Goal: Information Seeking & Learning: Check status

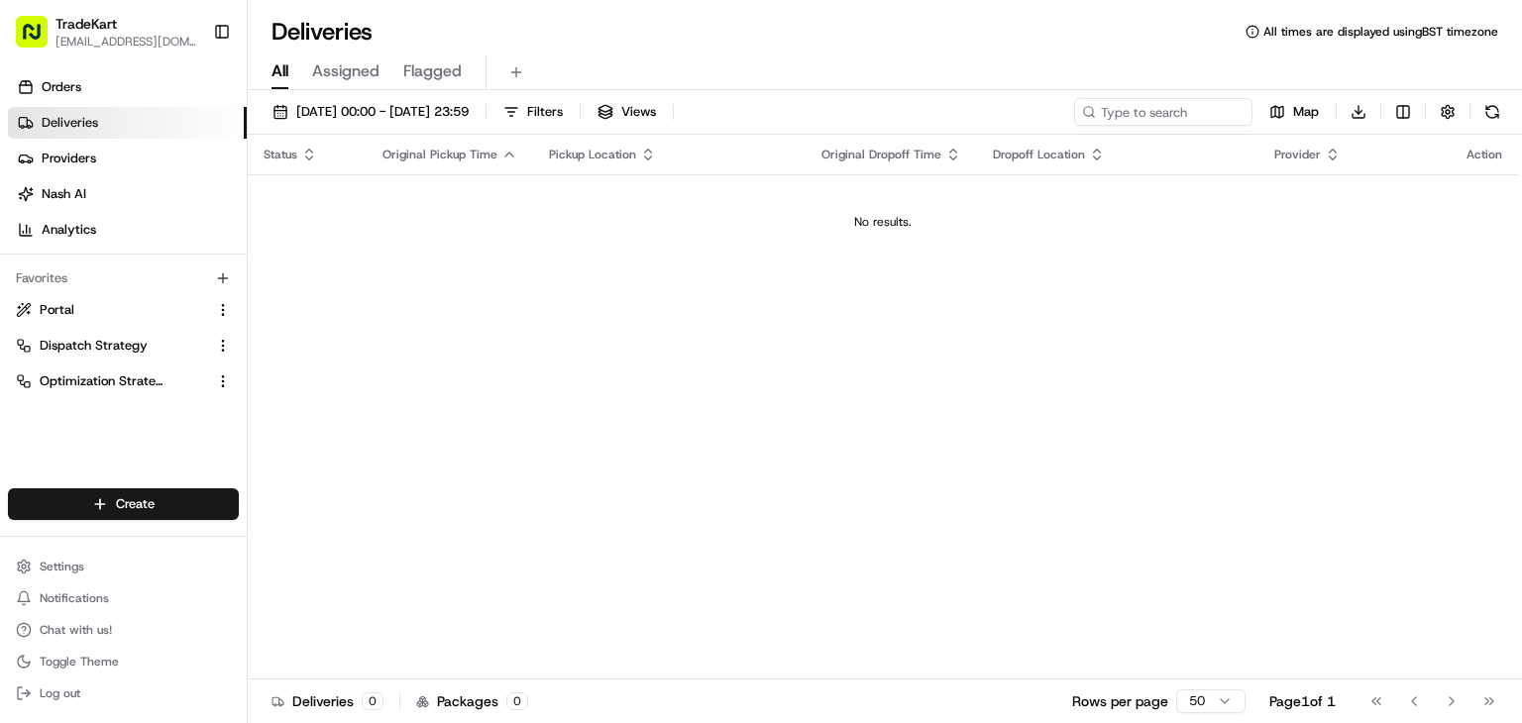
click at [107, 25] on span "TradeKart" at bounding box center [85, 24] width 61 height 20
click at [66, 627] on span "Chat with us!" at bounding box center [76, 630] width 72 height 16
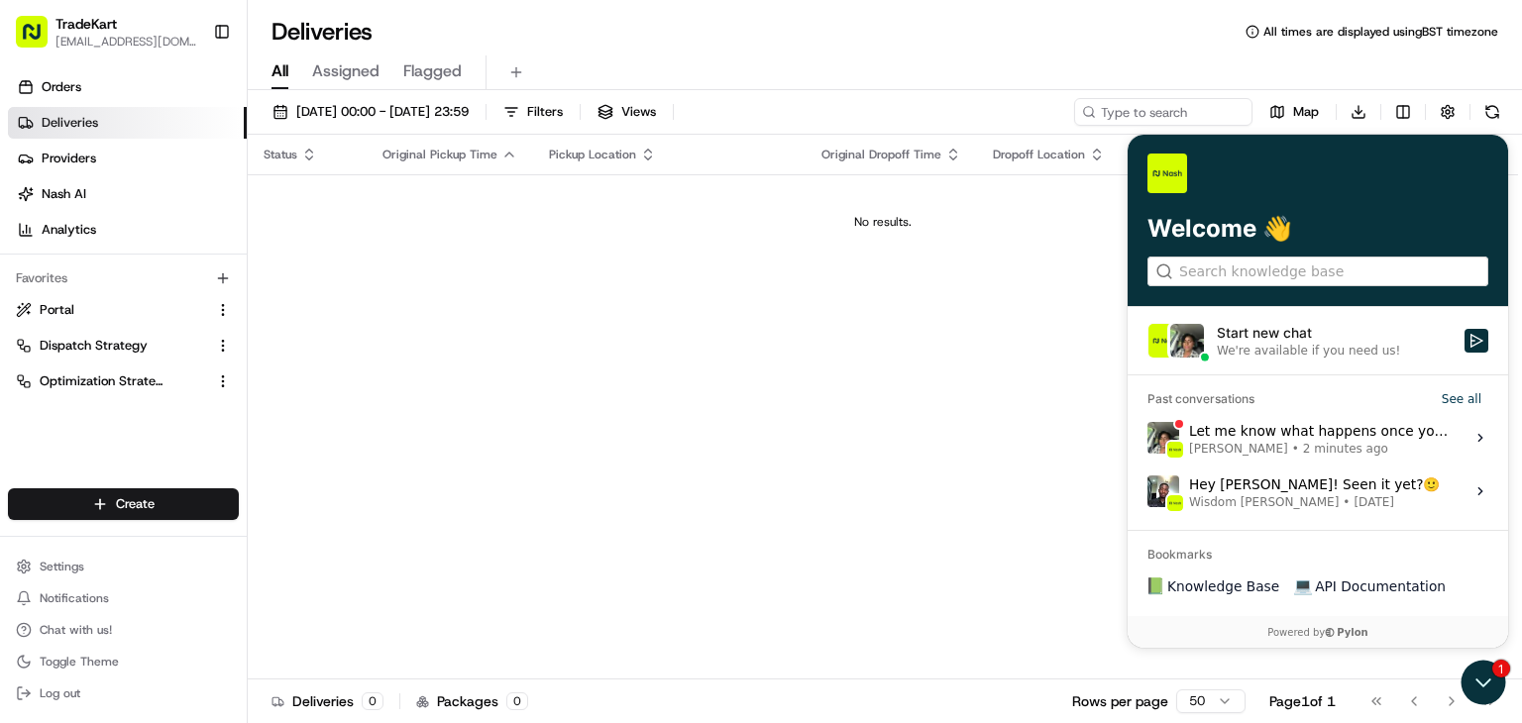
click at [1310, 428] on div "Let me know what happens once you clear your cache and cookies [PERSON_NAME] • …" at bounding box center [1321, 437] width 264 height 38
click at [1147, 437] on button "View issue" at bounding box center [1146, 437] width 1 height 1
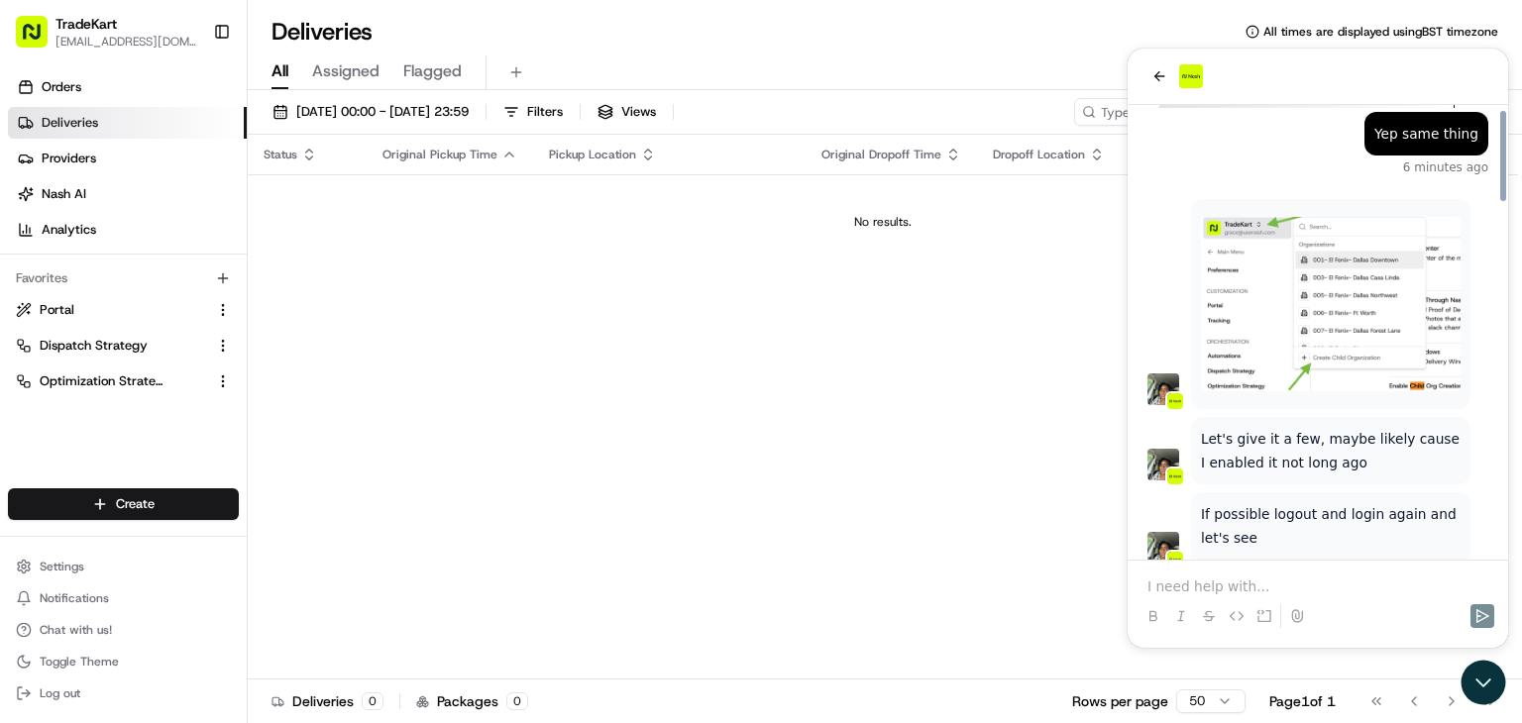
scroll to position [2438, 0]
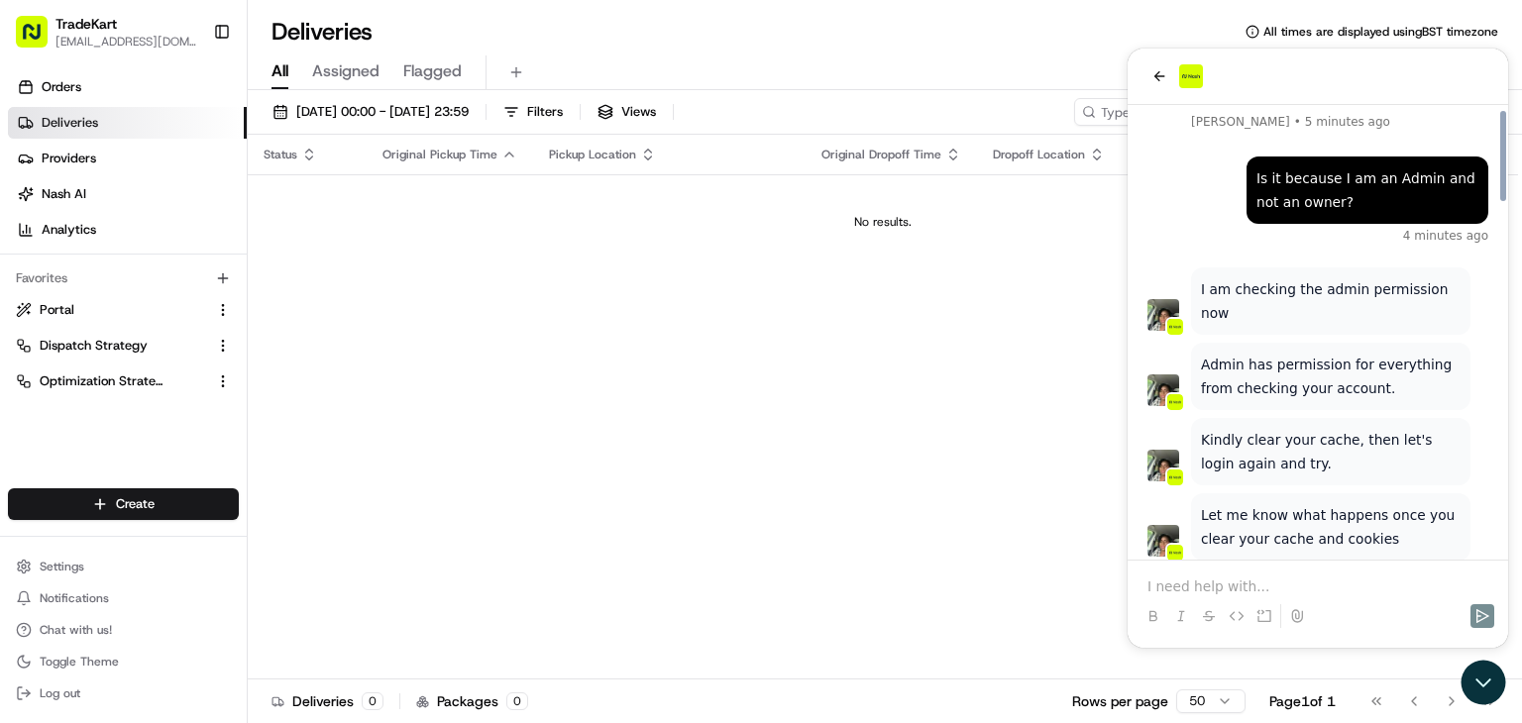
click at [1171, 586] on p at bounding box center [1317, 587] width 341 height 20
click at [1318, 584] on p "Hi [PERSON_NAME] - unfortunately" at bounding box center [1317, 587] width 341 height 20
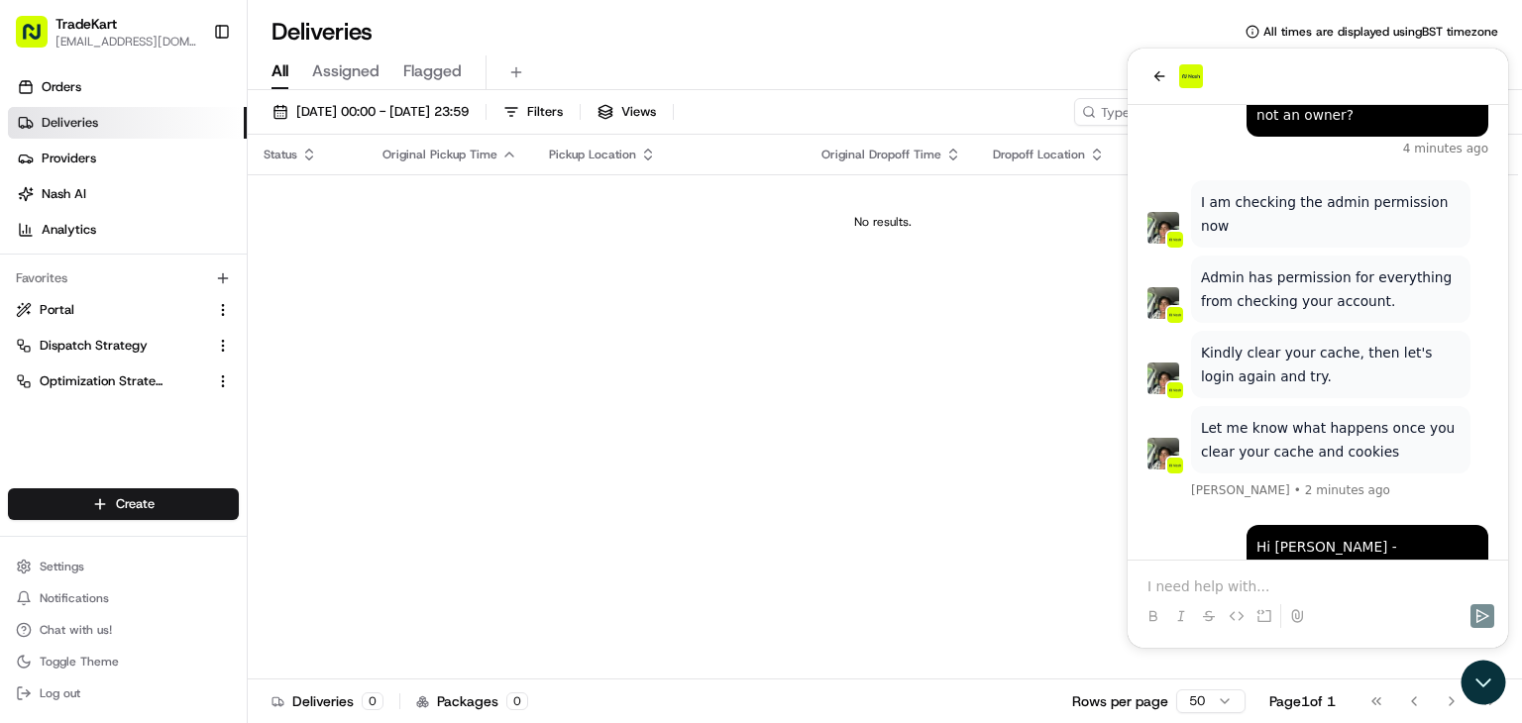
click at [1318, 584] on p at bounding box center [1317, 587] width 341 height 20
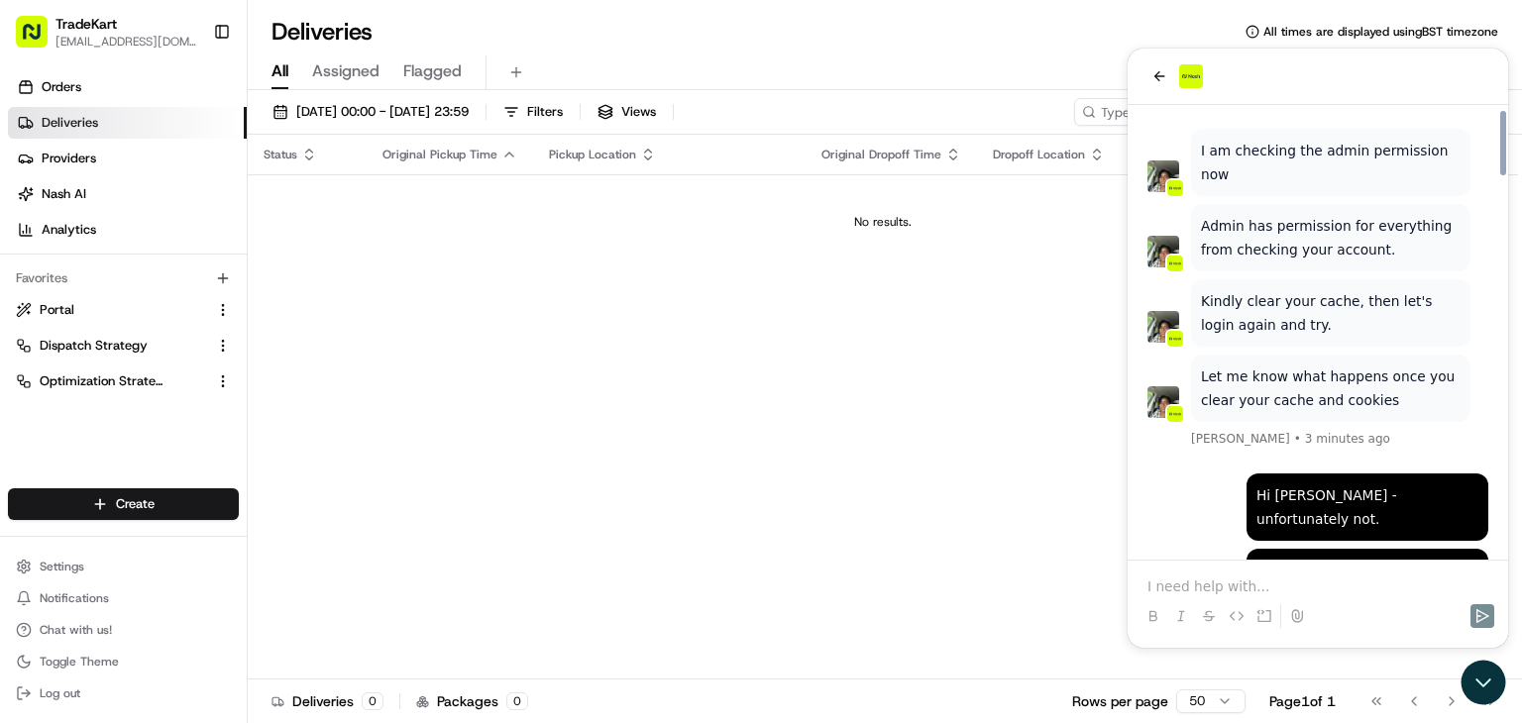
scroll to position [2672, 0]
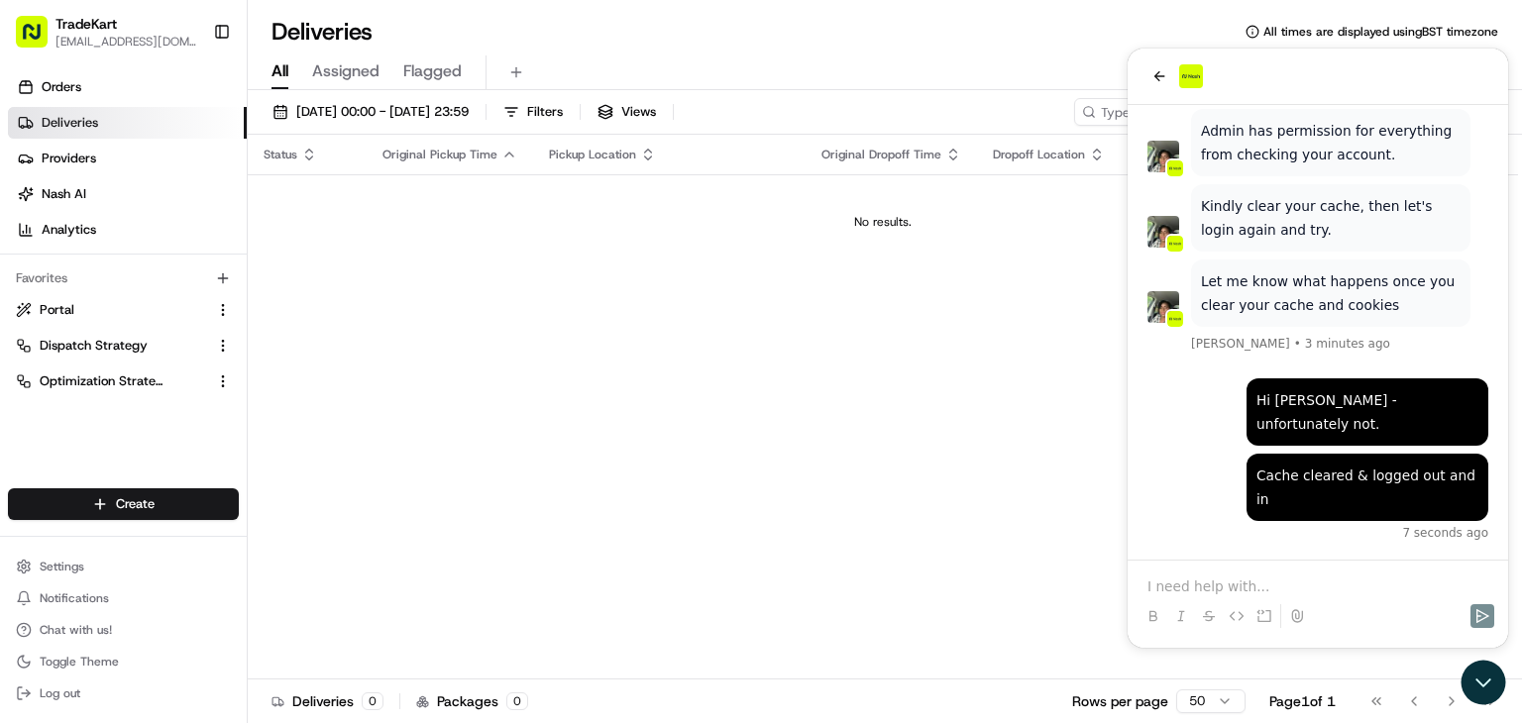
click at [1251, 588] on p at bounding box center [1317, 587] width 341 height 20
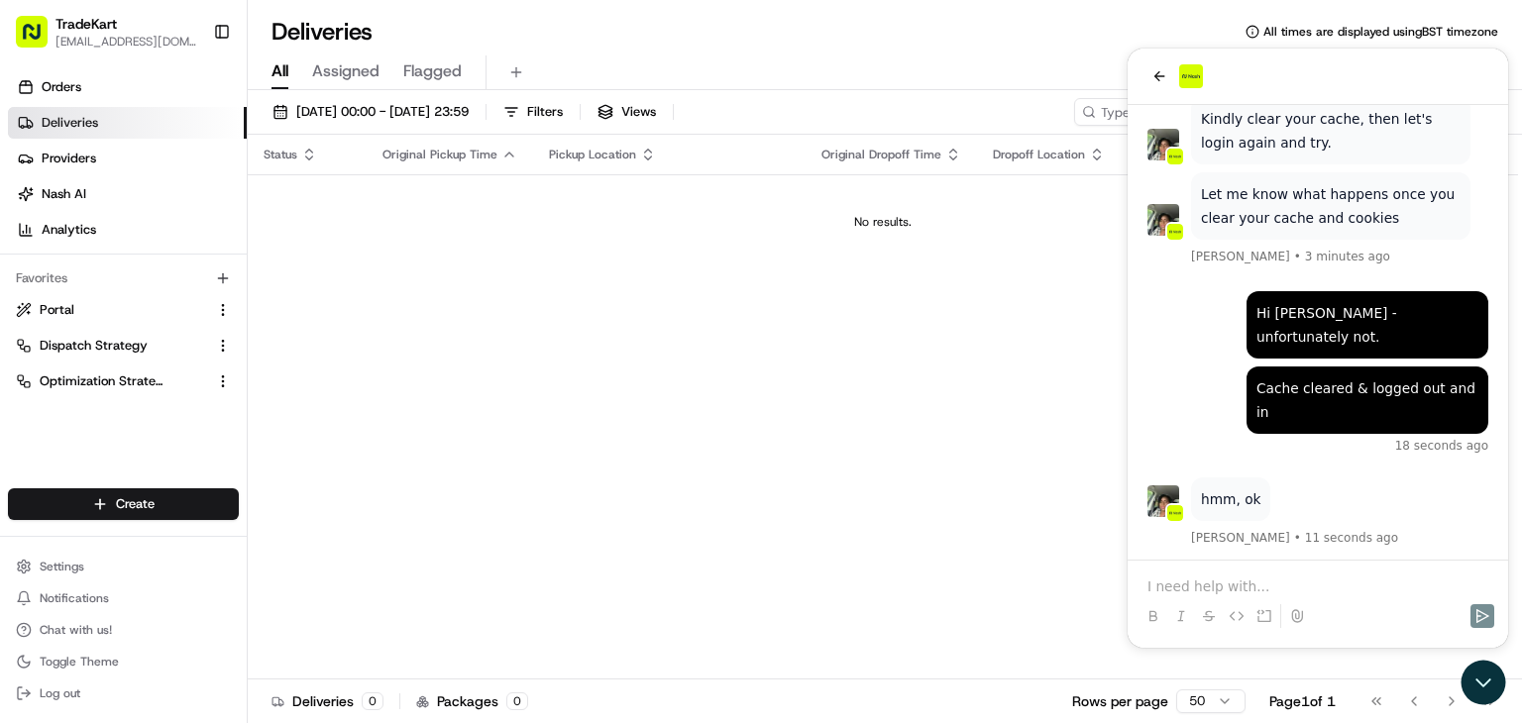
click at [1193, 589] on p at bounding box center [1317, 587] width 341 height 20
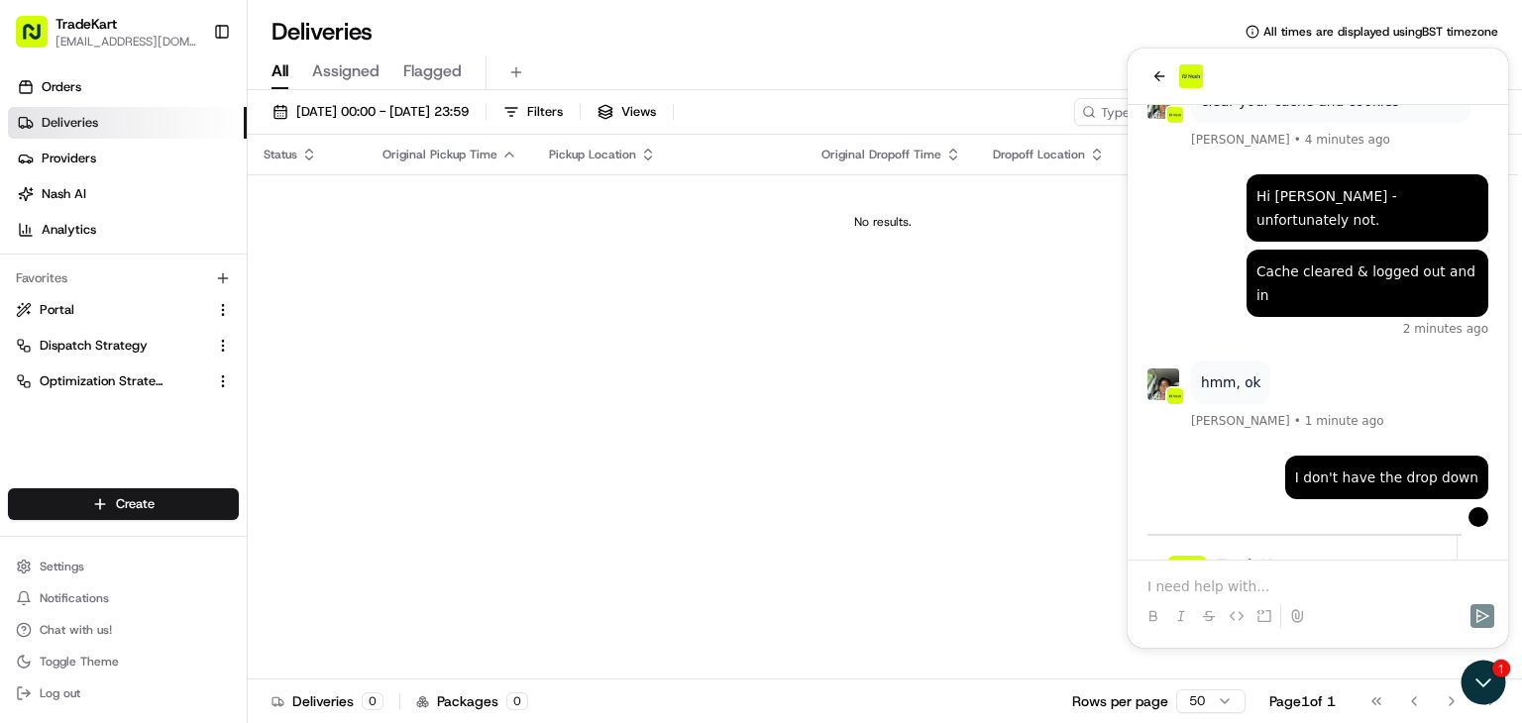
scroll to position [2995, 0]
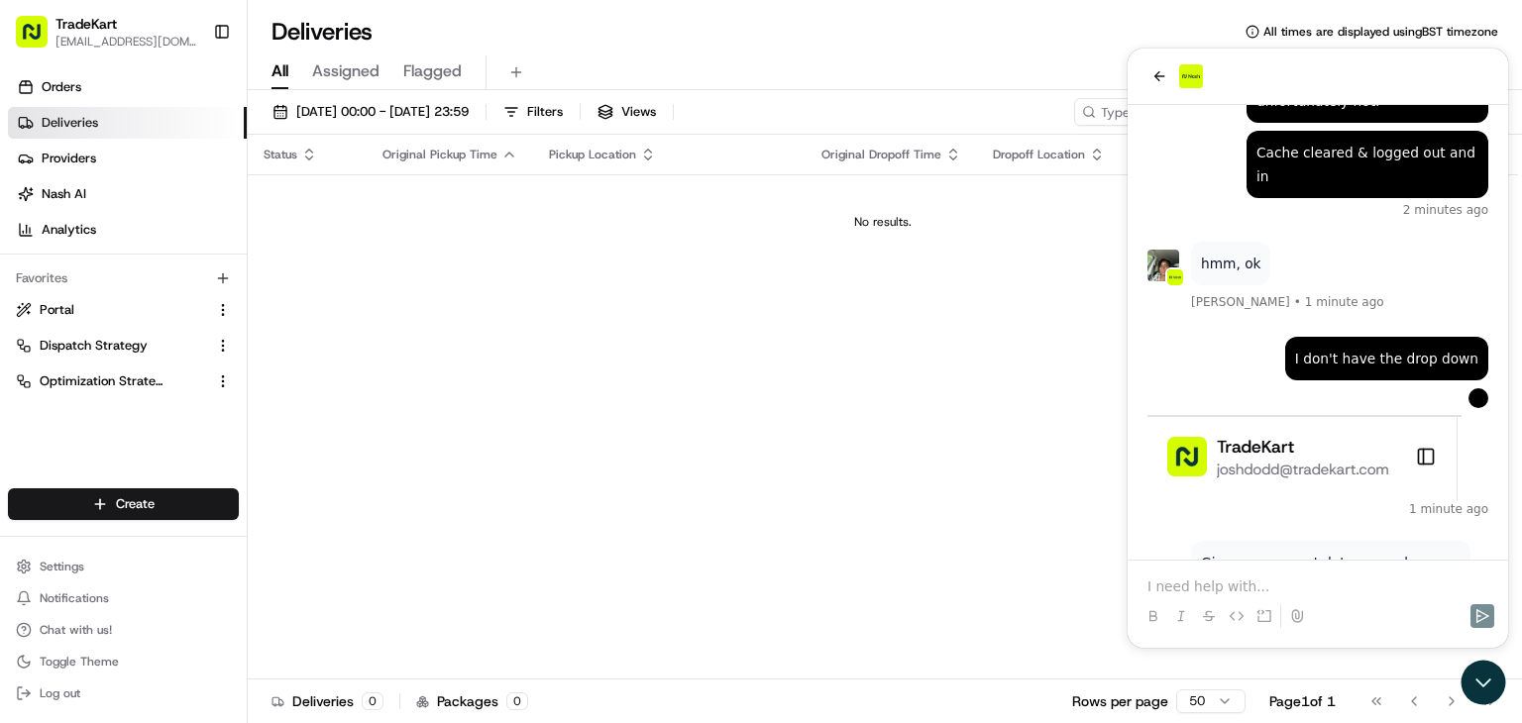
click at [1264, 578] on p at bounding box center [1317, 587] width 341 height 20
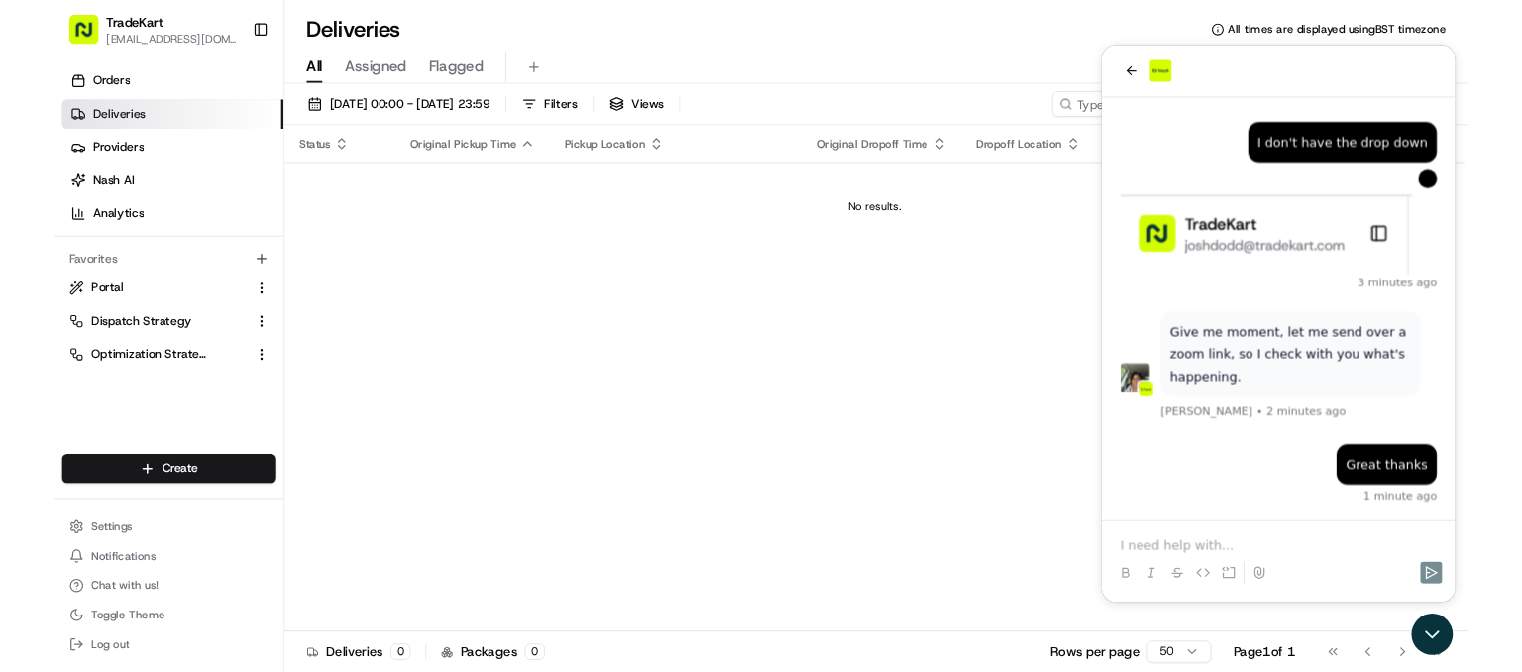
scroll to position [3253, 0]
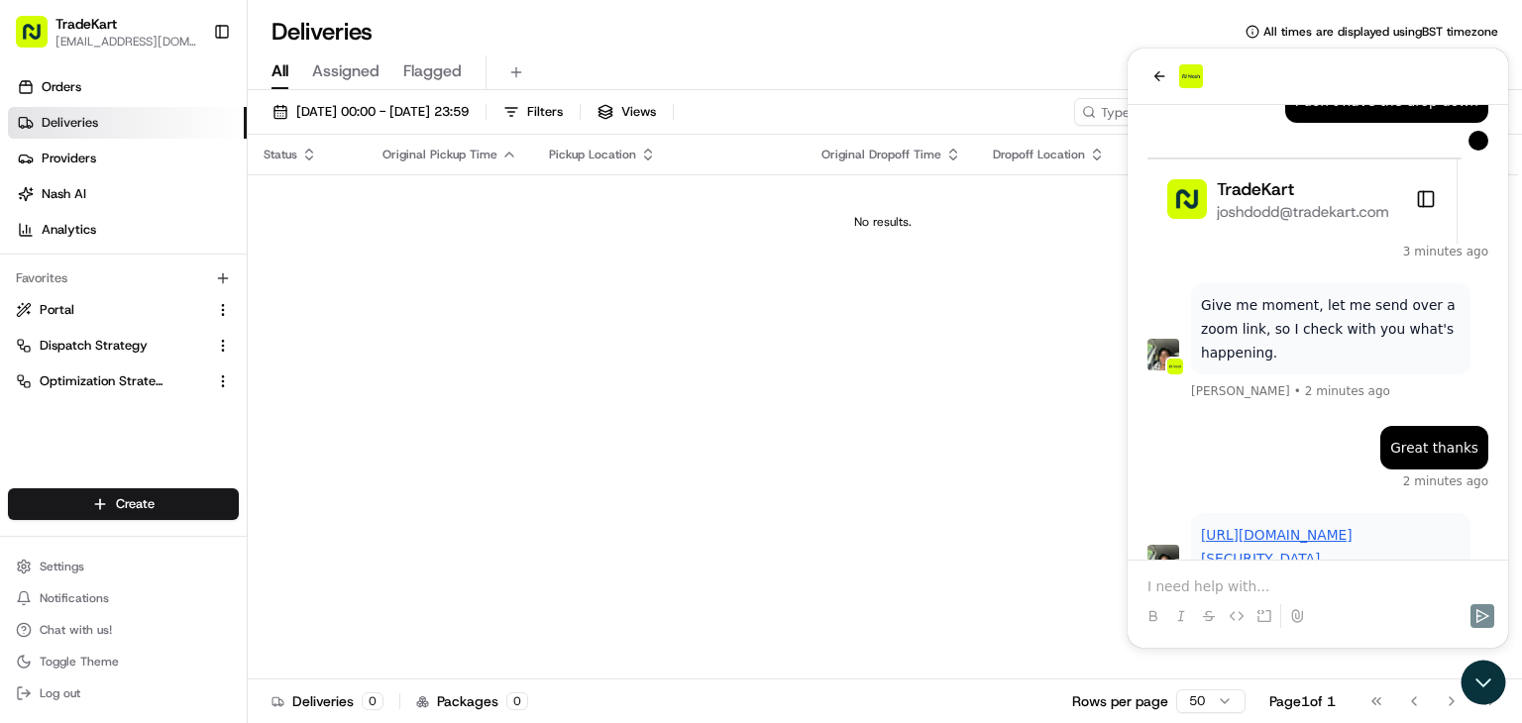
click at [1246, 527] on link "[URL][DOMAIN_NAME][SECURITY_DATA]" at bounding box center [1277, 547] width 152 height 40
click at [113, 21] on span "TradeKart" at bounding box center [85, 24] width 61 height 20
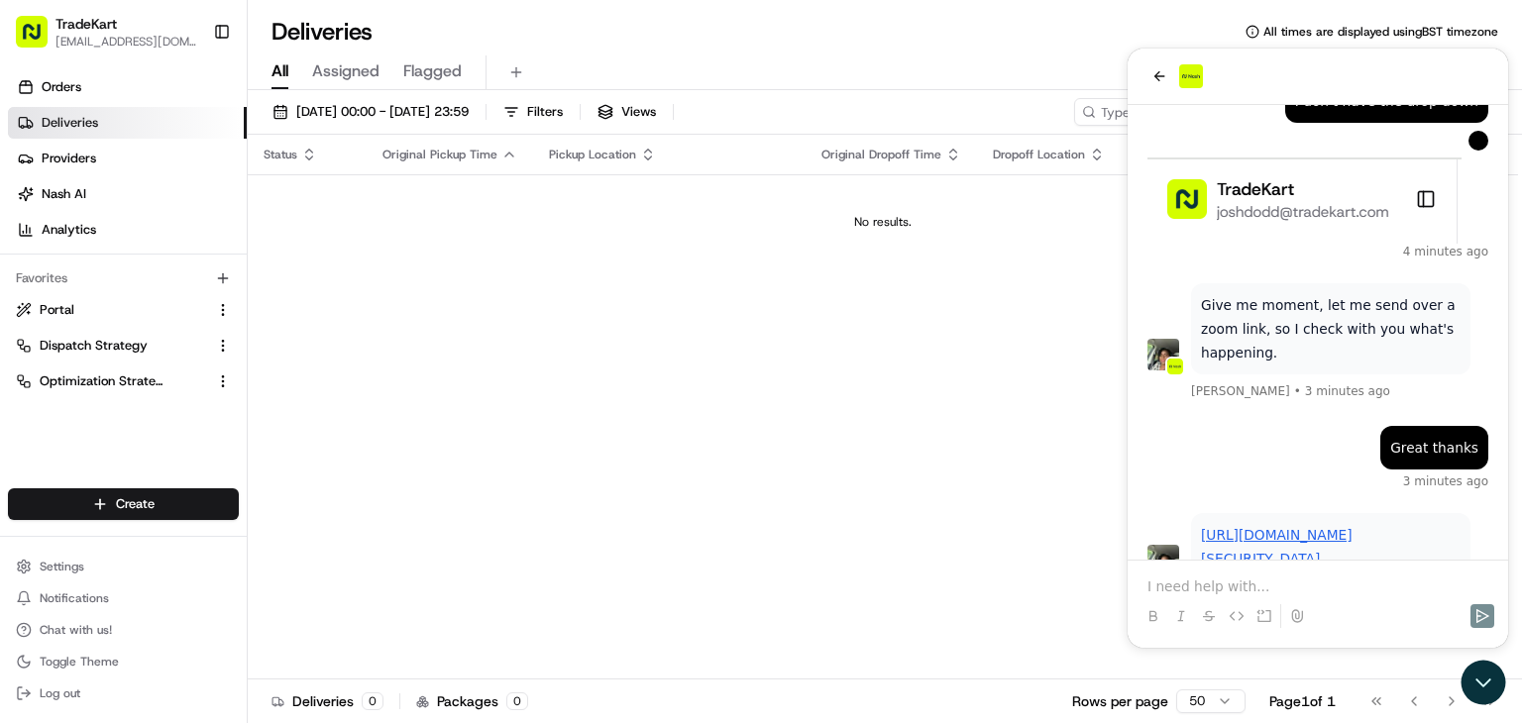
click at [166, 41] on span "[EMAIL_ADDRESS][DOMAIN_NAME]" at bounding box center [126, 42] width 142 height 16
click at [231, 25] on button "Toggle Sidebar" at bounding box center [222, 32] width 34 height 34
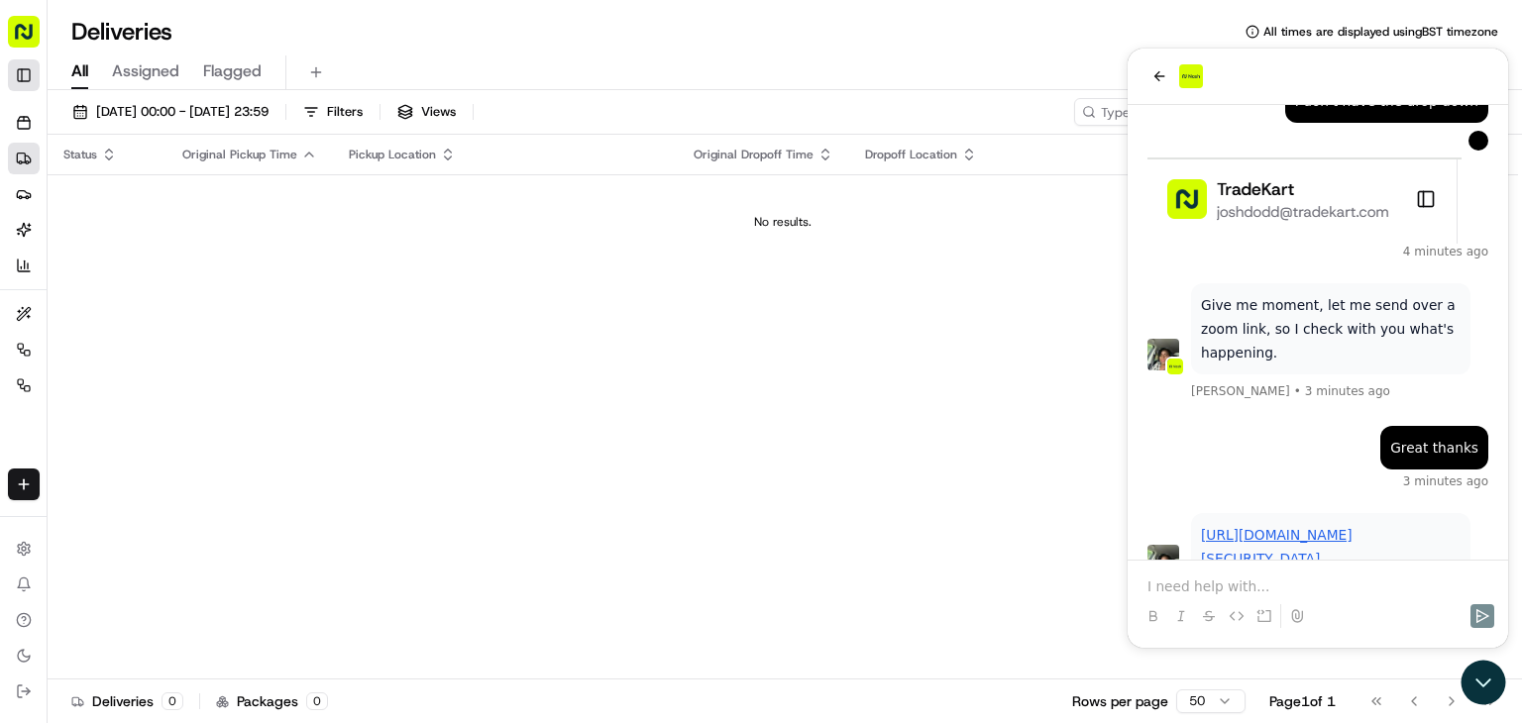
click at [11, 82] on button "Toggle Sidebar" at bounding box center [24, 75] width 32 height 32
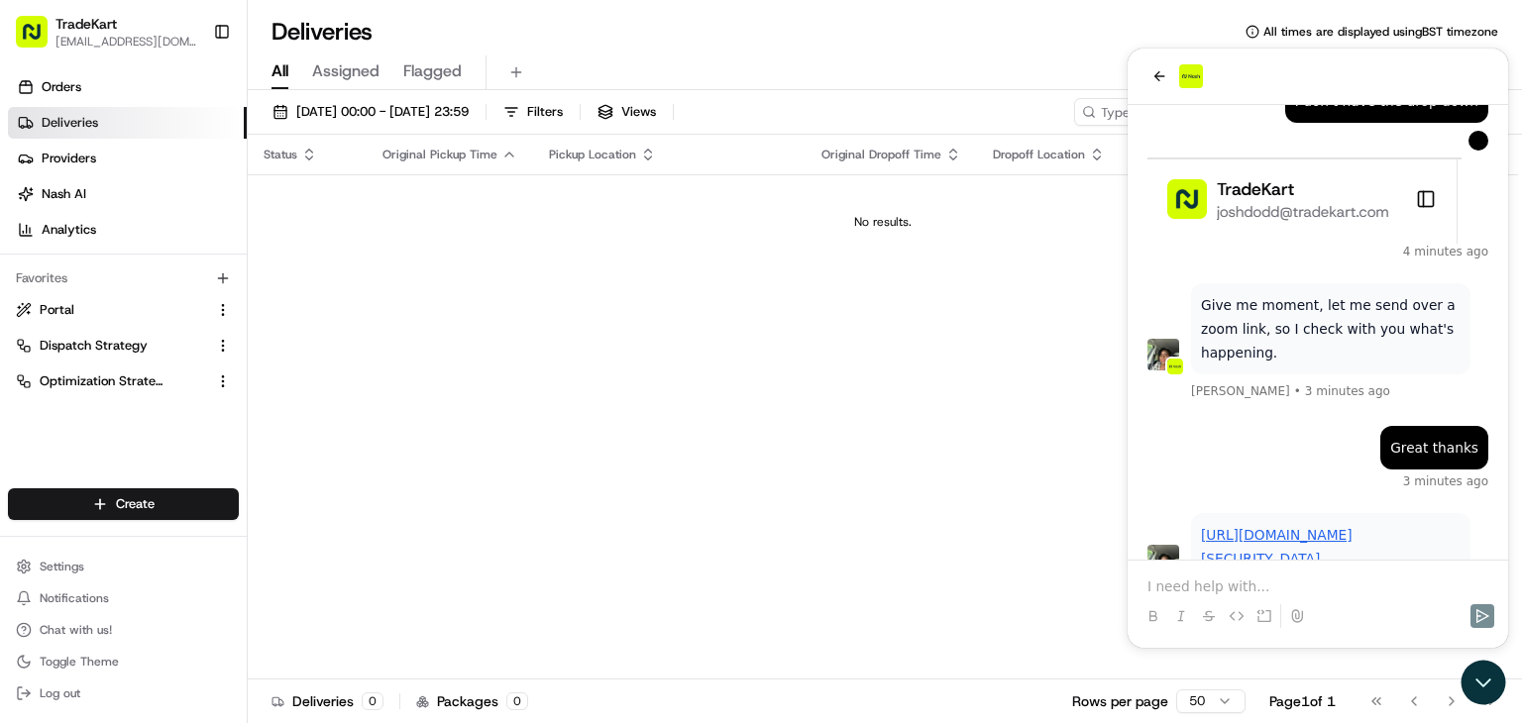
click at [77, 21] on span "TradeKart" at bounding box center [85, 24] width 61 height 20
click at [103, 23] on span "TradeKart" at bounding box center [85, 24] width 61 height 20
click at [110, 25] on span "TradeKart" at bounding box center [85, 24] width 61 height 20
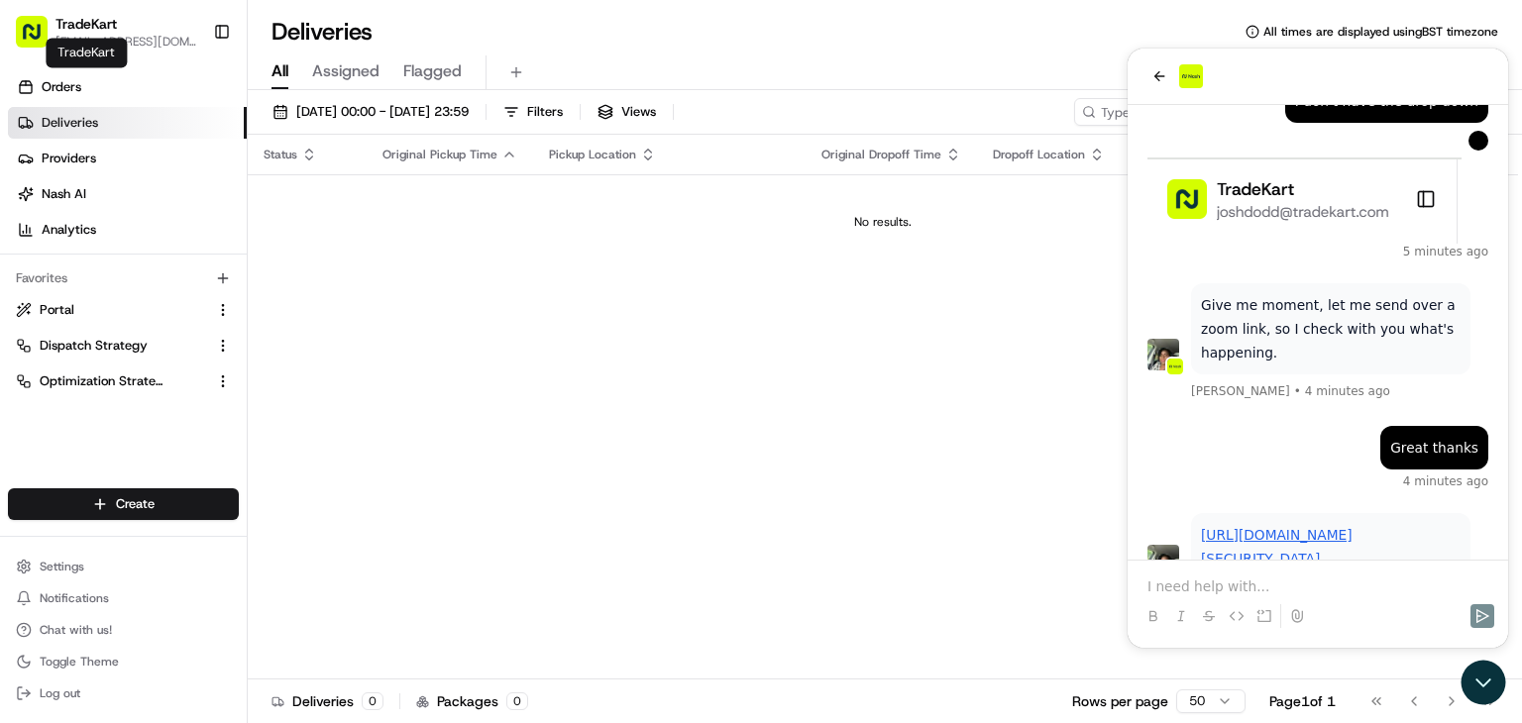
click at [876, 388] on div "Status Original Pickup Time Pickup Location Original Dropoff Time Dropoff Locat…" at bounding box center [883, 407] width 1270 height 545
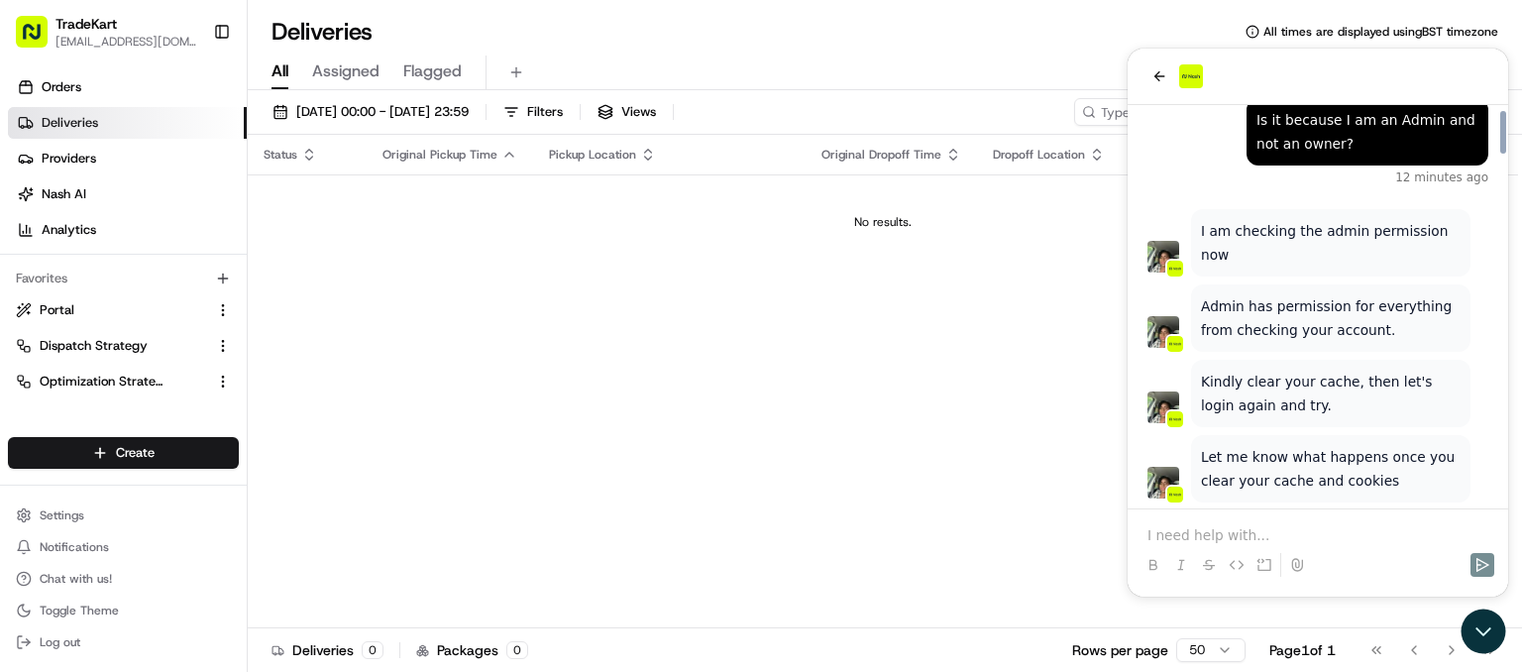
scroll to position [2496, 0]
click at [82, 23] on span "TradeKart" at bounding box center [85, 24] width 61 height 20
click at [145, 31] on div "TradeKart" at bounding box center [126, 24] width 142 height 20
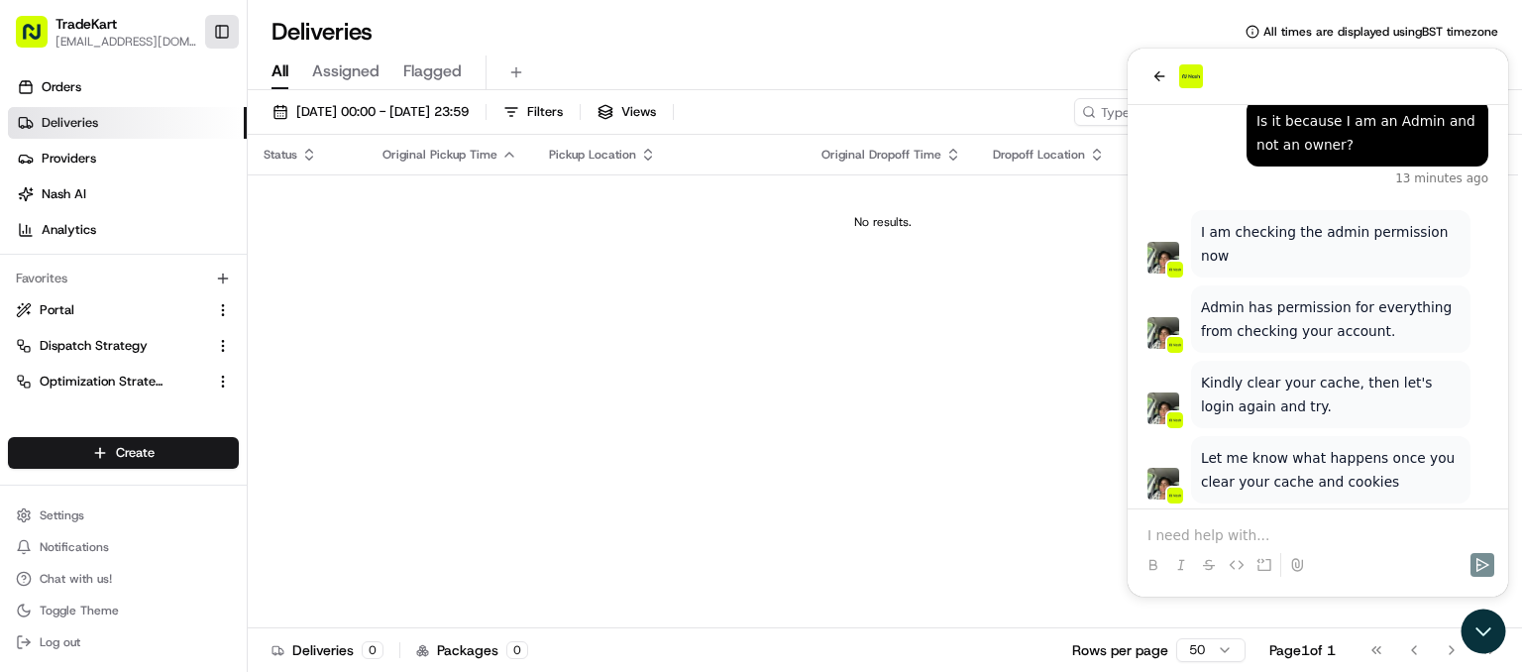
click at [214, 30] on button "Toggle Sidebar" at bounding box center [222, 32] width 34 height 34
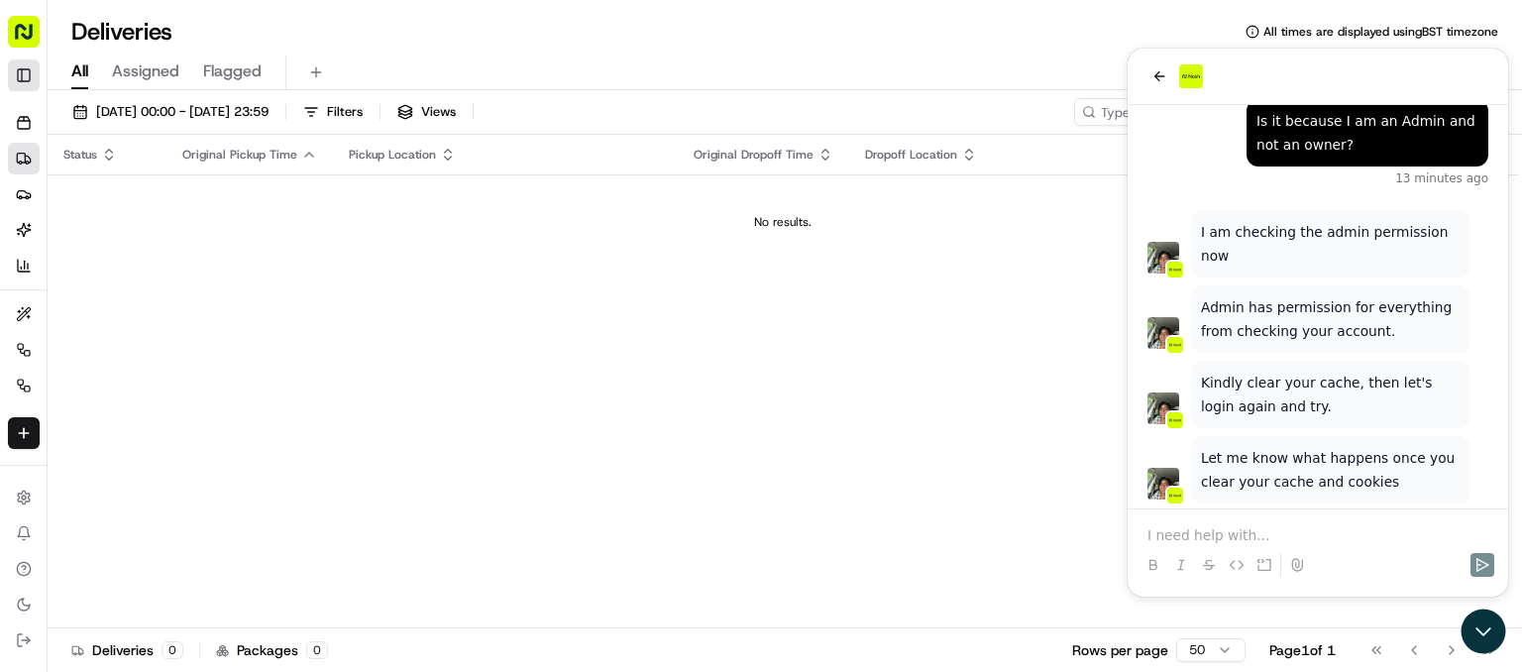
click at [26, 73] on button "Toggle Sidebar" at bounding box center [24, 75] width 32 height 32
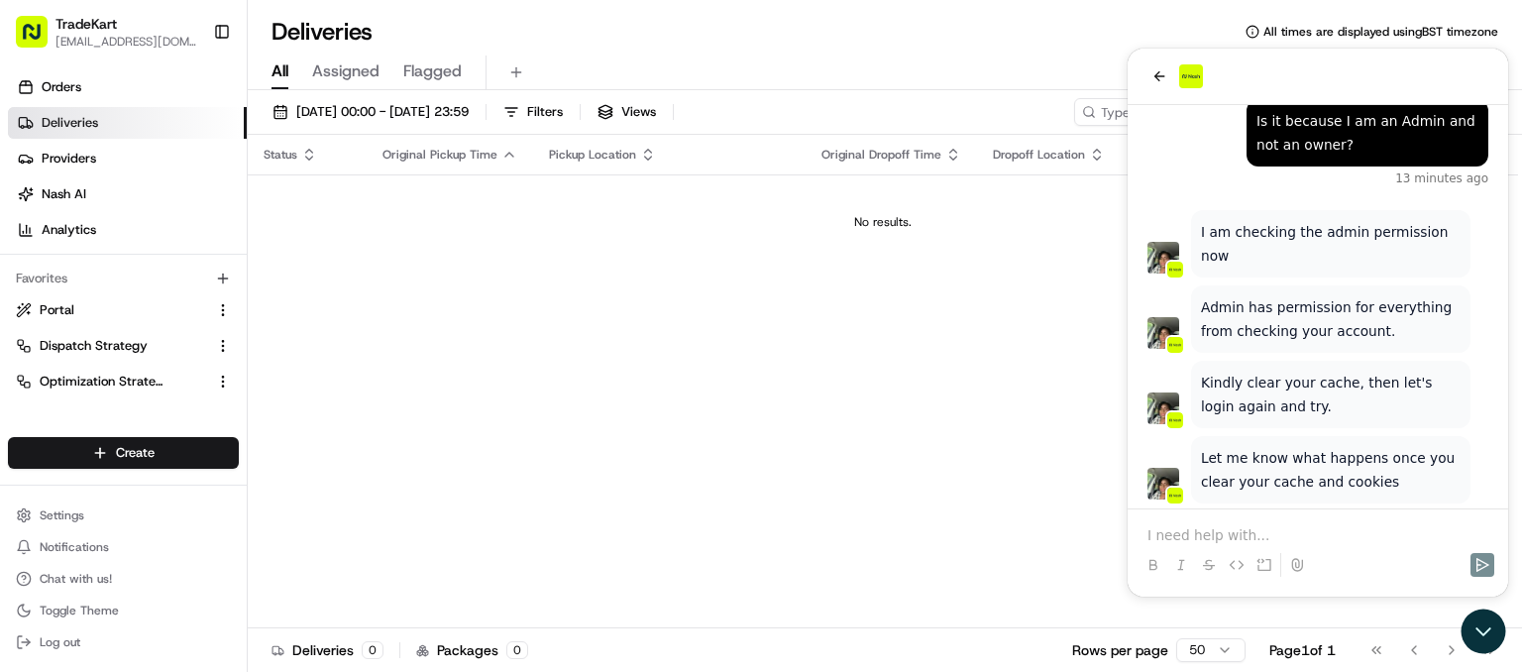
click at [115, 28] on span "TradeKart" at bounding box center [85, 24] width 61 height 20
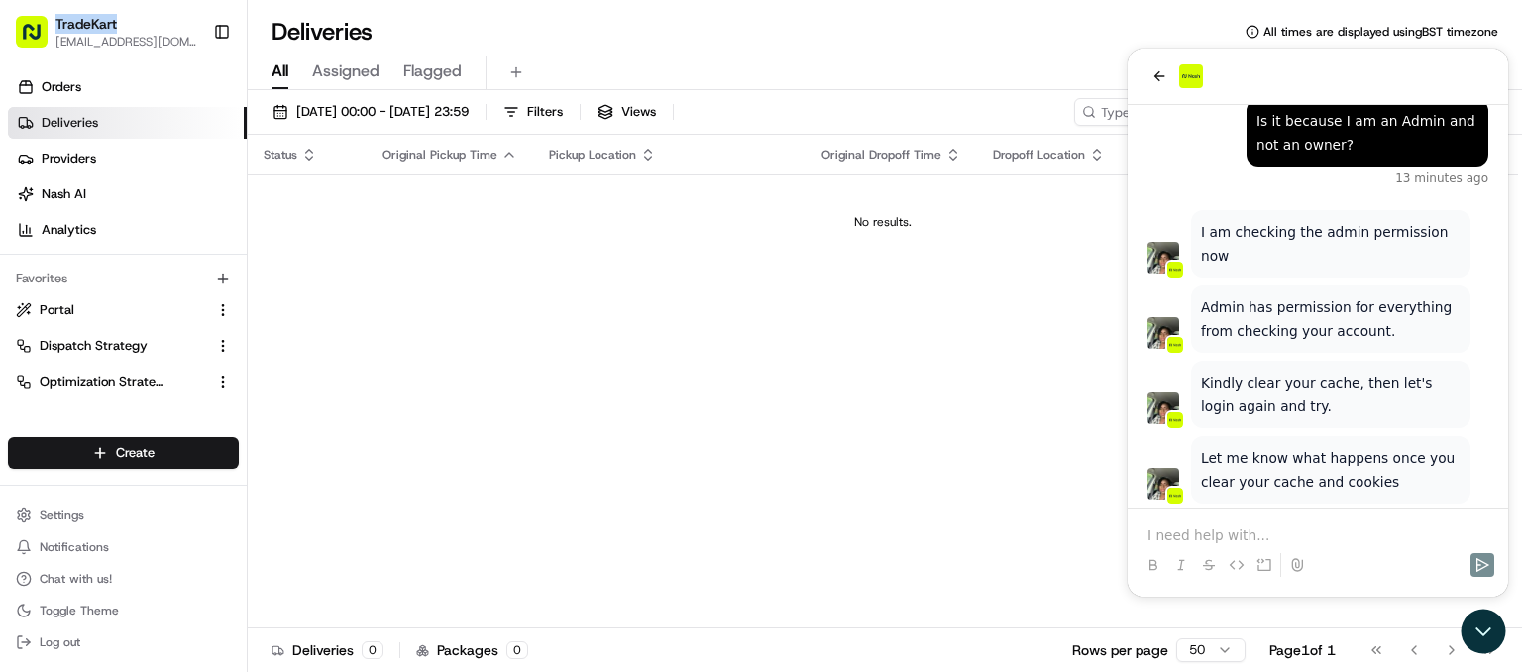
click at [141, 25] on div "TradeKart" at bounding box center [126, 24] width 142 height 20
click at [135, 104] on ul "Orders Deliveries Providers [PERSON_NAME] Analytics" at bounding box center [127, 158] width 239 height 174
click at [135, 94] on link "Orders" at bounding box center [127, 87] width 239 height 32
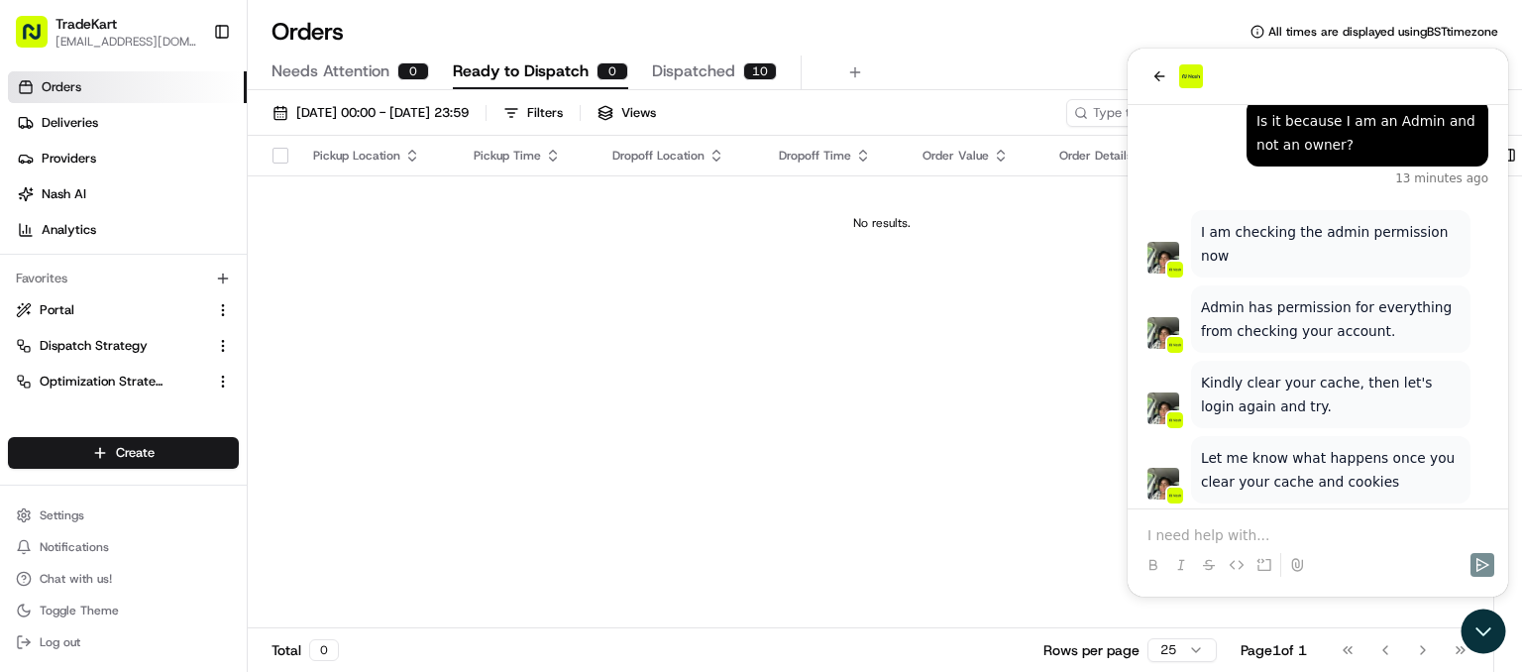
click at [125, 21] on div "TradeKart" at bounding box center [126, 24] width 142 height 20
click at [105, 23] on span "TradeKart" at bounding box center [85, 24] width 61 height 20
click at [147, 28] on div "TradeKart" at bounding box center [126, 24] width 142 height 20
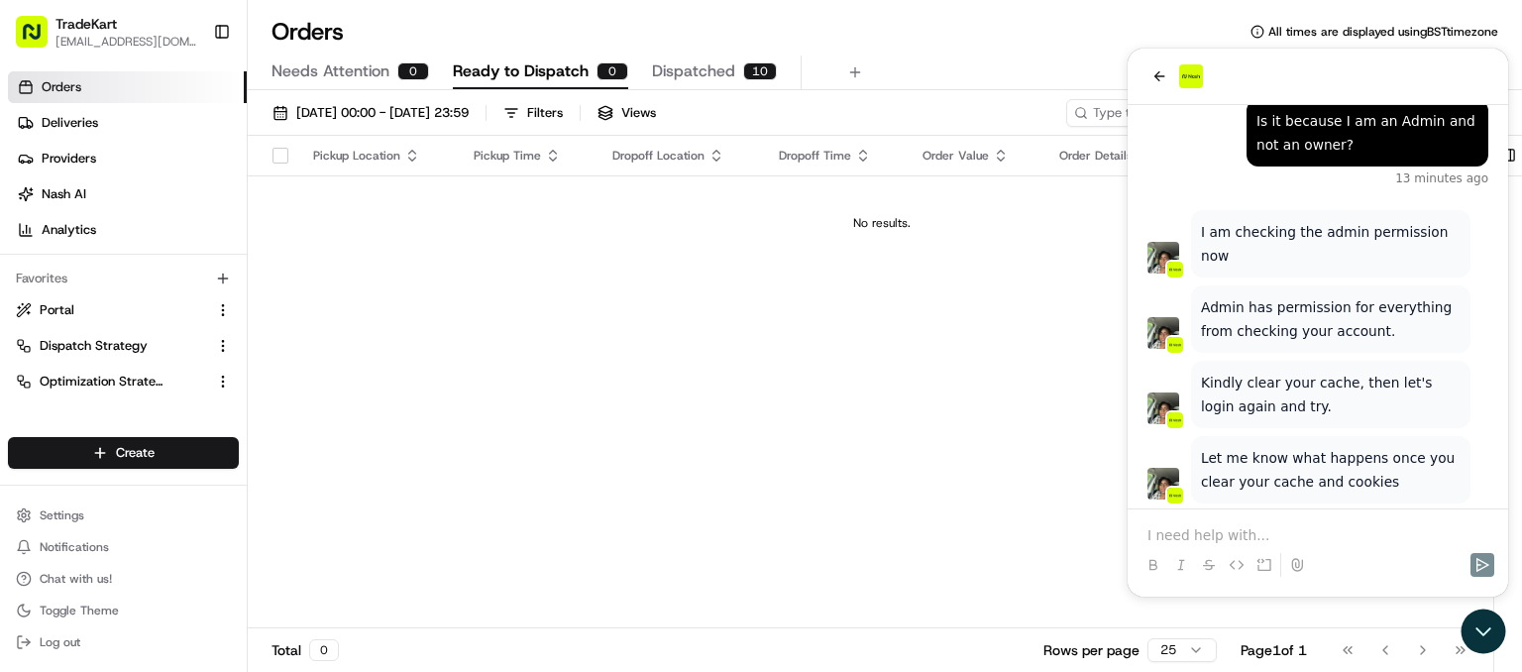
click at [98, 44] on span "[EMAIL_ADDRESS][DOMAIN_NAME]" at bounding box center [126, 42] width 142 height 16
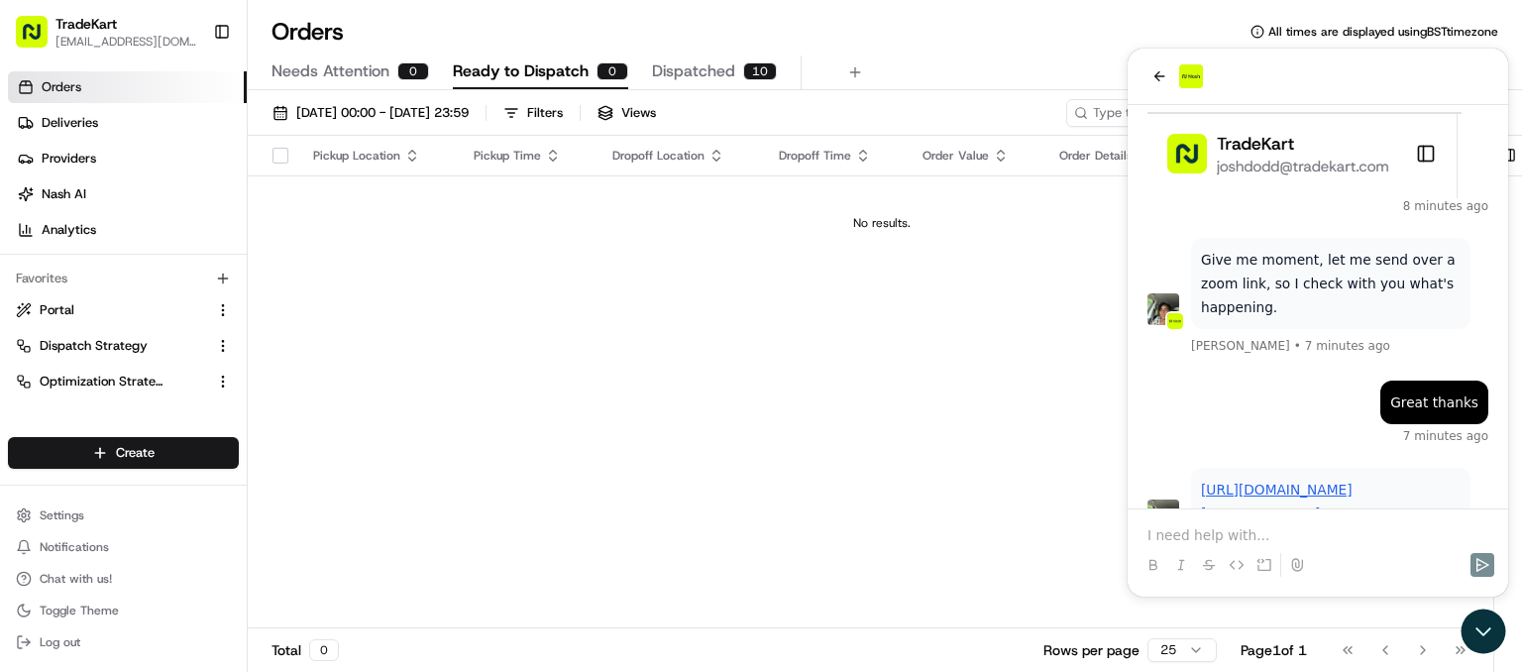
scroll to position [3304, 0]
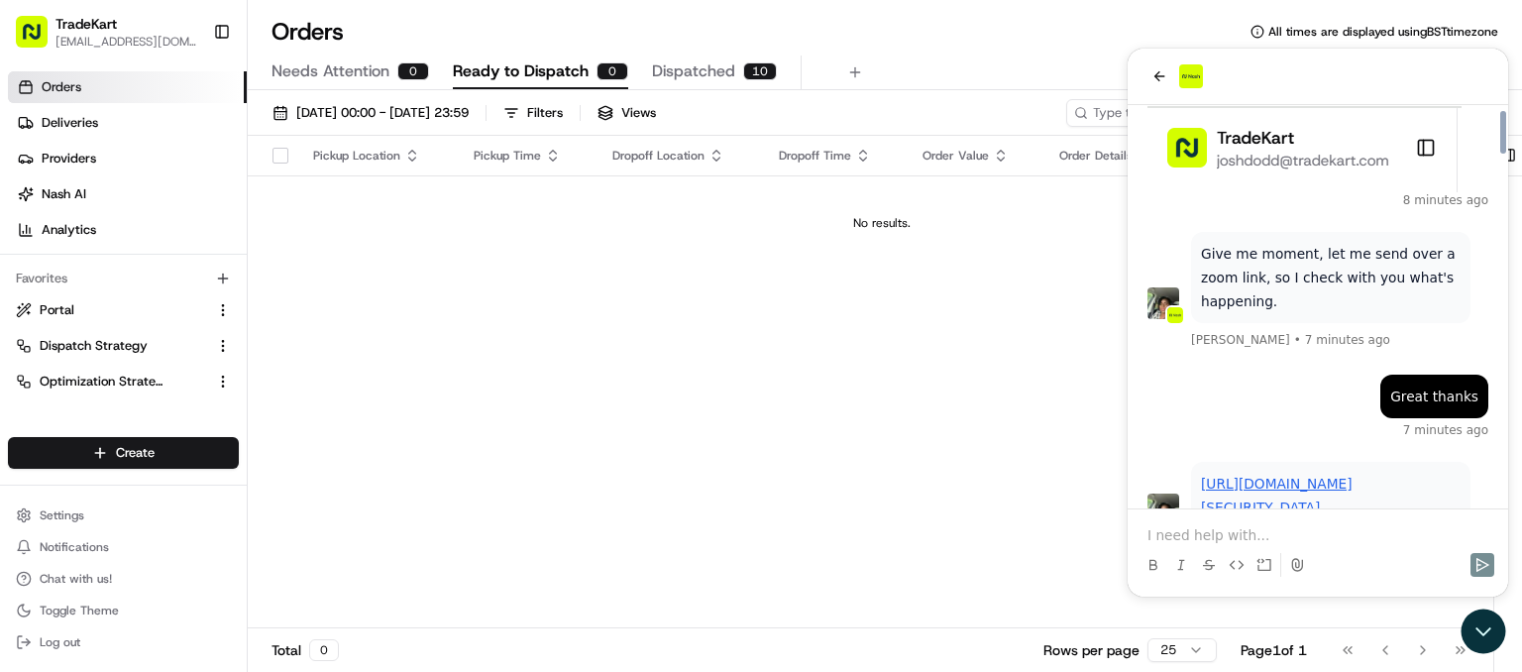
click at [1162, 530] on p at bounding box center [1317, 535] width 341 height 20
click at [1476, 561] on icon "Send" at bounding box center [1482, 565] width 13 height 14
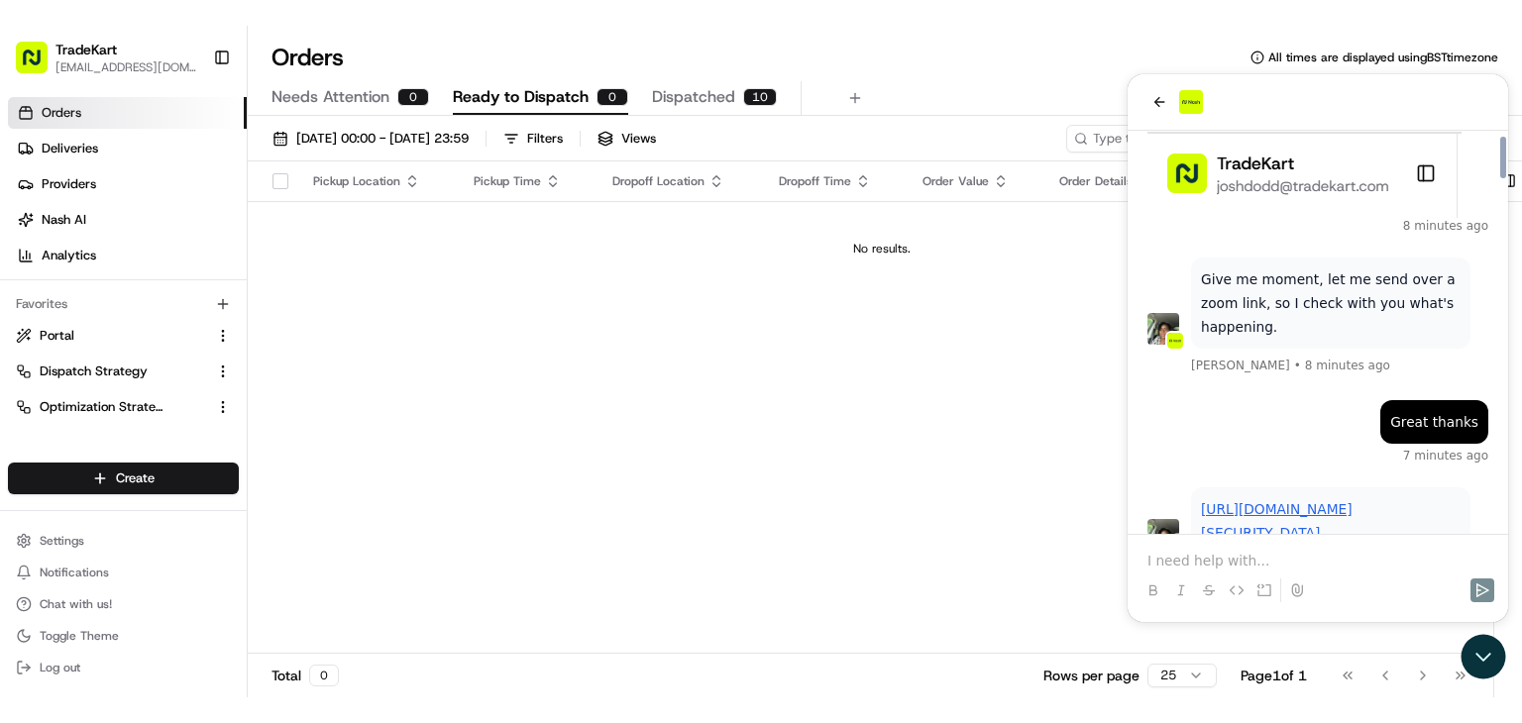
scroll to position [3415, 0]
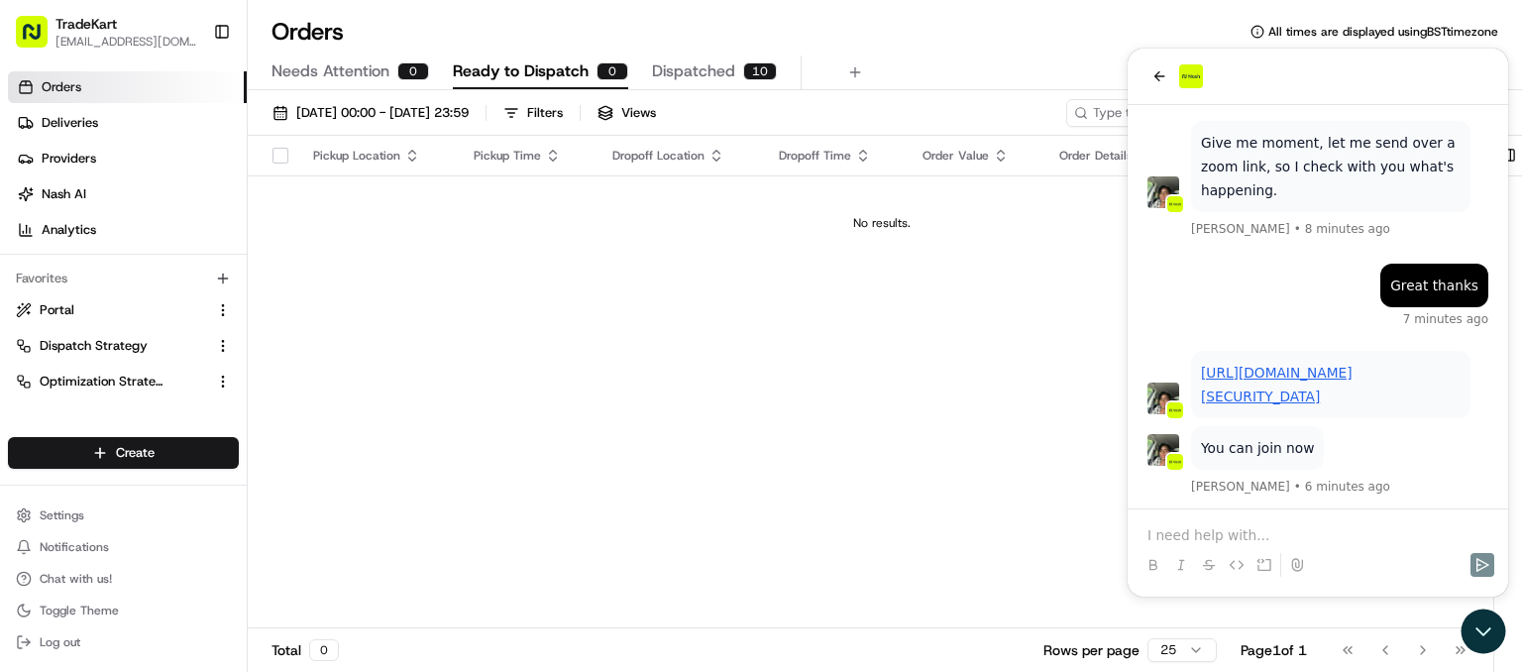
click at [151, 24] on div "TradeKart" at bounding box center [126, 24] width 142 height 20
click at [108, 26] on span "TradeKart" at bounding box center [85, 24] width 61 height 20
click at [111, 33] on span "TradeKart" at bounding box center [85, 24] width 61 height 20
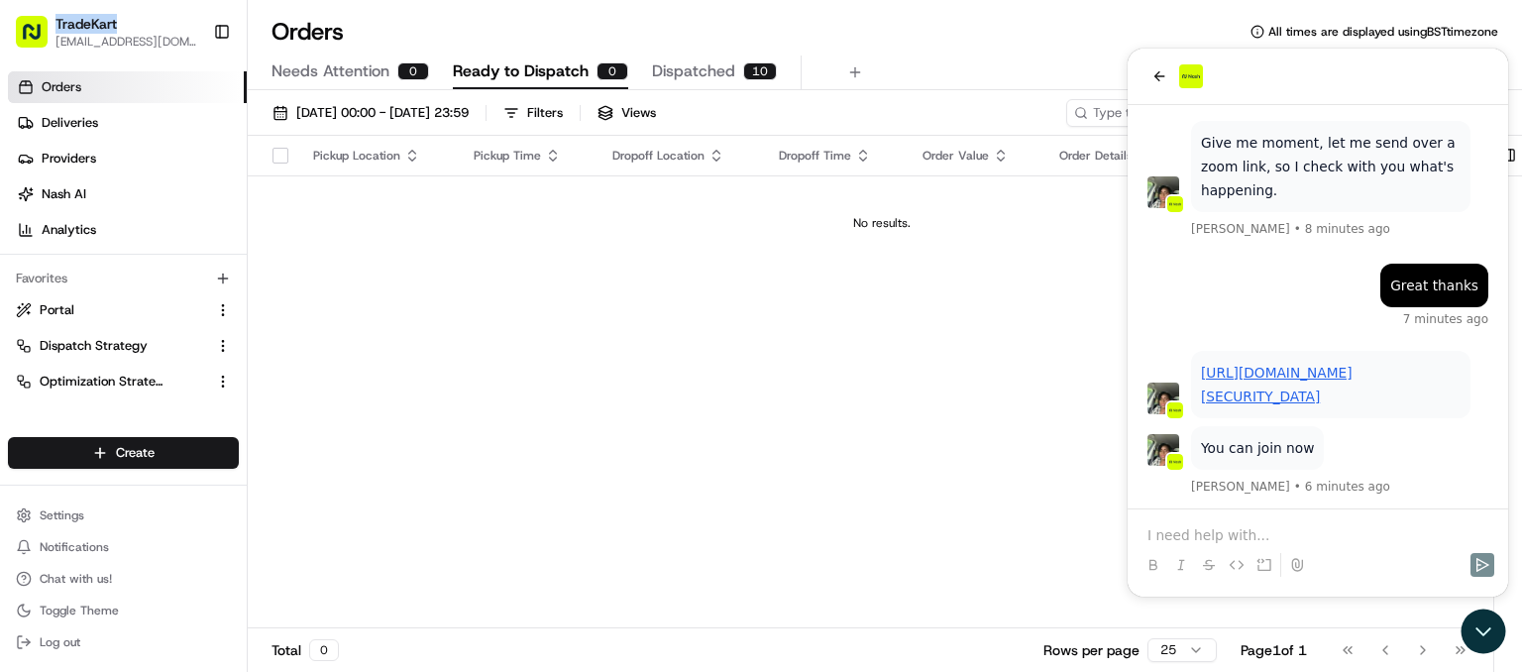
click at [111, 33] on span "TradeKart" at bounding box center [85, 24] width 61 height 20
click at [114, 40] on span "[EMAIL_ADDRESS][DOMAIN_NAME]" at bounding box center [126, 42] width 142 height 16
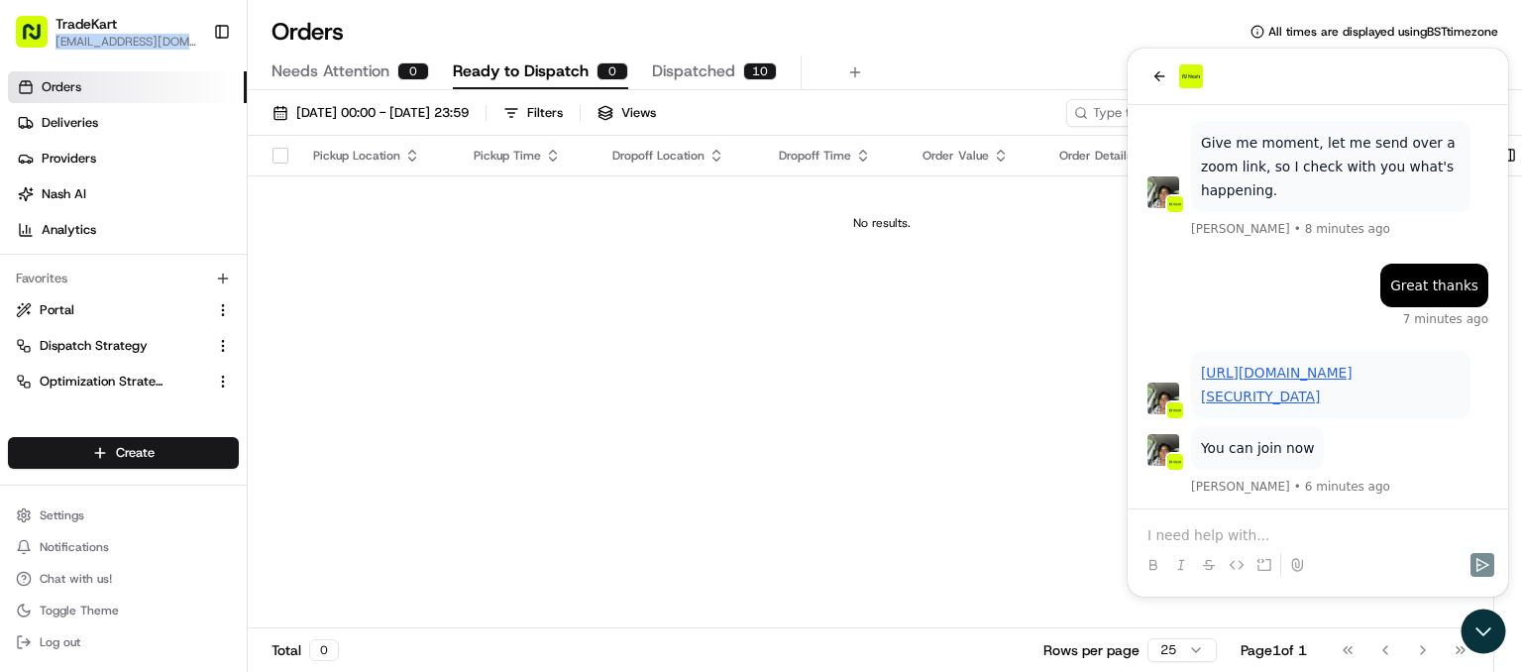
click at [114, 40] on span "[EMAIL_ADDRESS][DOMAIN_NAME]" at bounding box center [126, 42] width 142 height 16
click at [107, 25] on span "TradeKart" at bounding box center [85, 24] width 61 height 20
click at [140, 42] on span "[EMAIL_ADDRESS][DOMAIN_NAME]" at bounding box center [126, 42] width 142 height 16
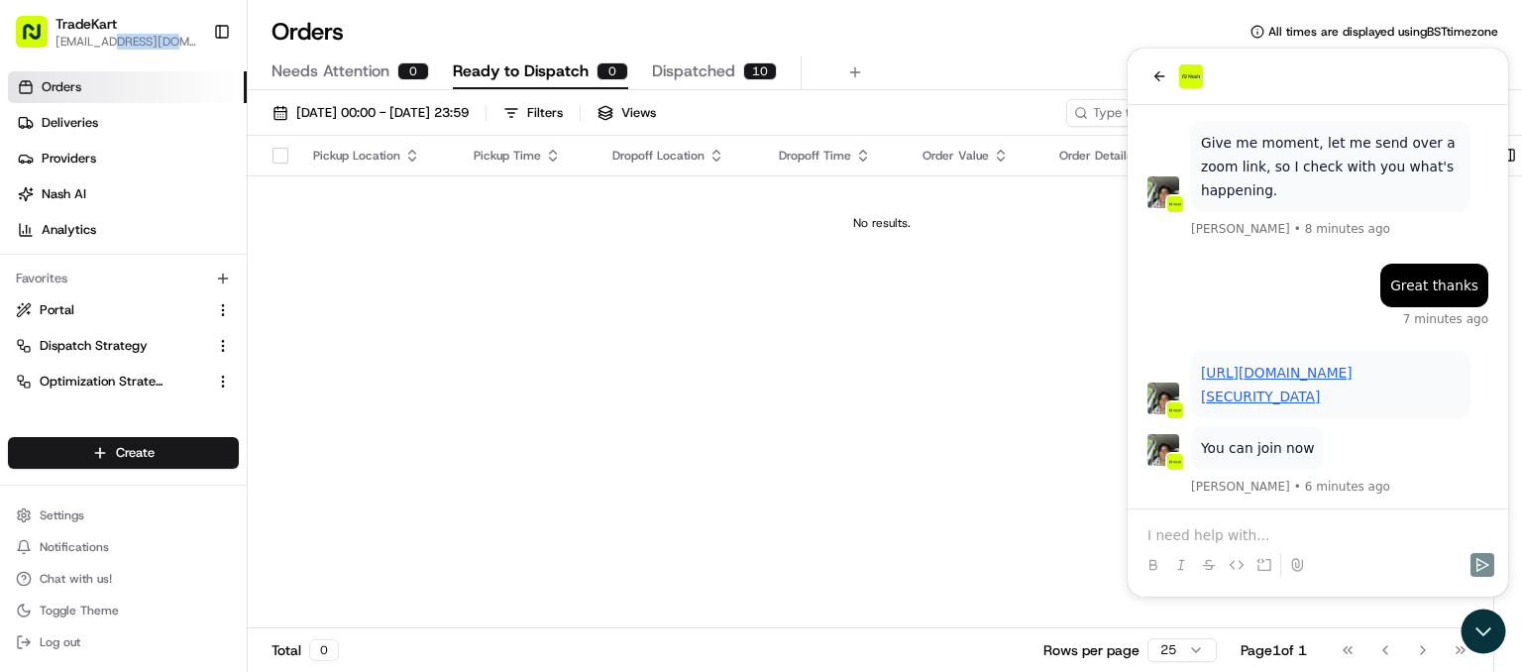
click at [140, 42] on span "[EMAIL_ADDRESS][DOMAIN_NAME]" at bounding box center [126, 42] width 142 height 16
click at [761, 345] on div "Pickup Location Pickup Time Dropoff Location Dropoff Time Order Value Order Det…" at bounding box center [882, 382] width 1268 height 493
click at [97, 30] on span "TradeKart" at bounding box center [85, 24] width 61 height 20
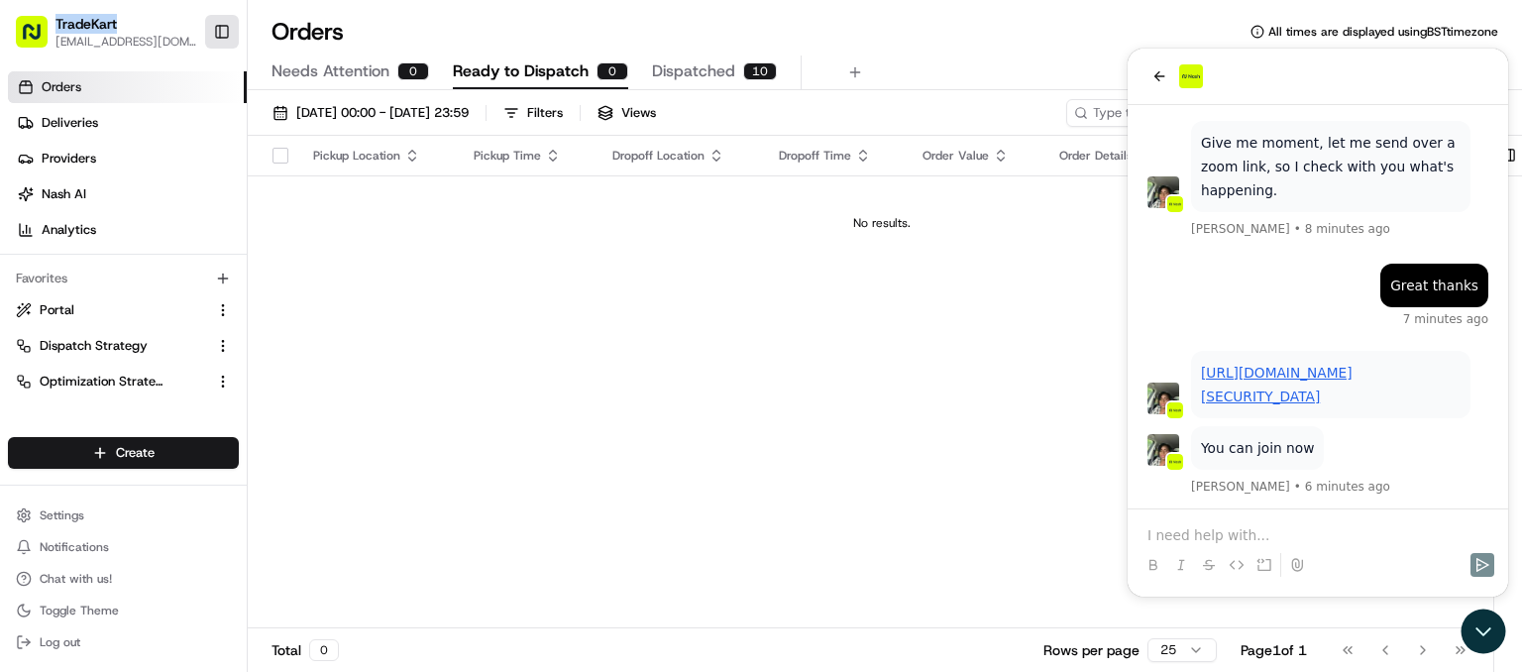
click at [222, 29] on button "Toggle Sidebar" at bounding box center [222, 32] width 34 height 34
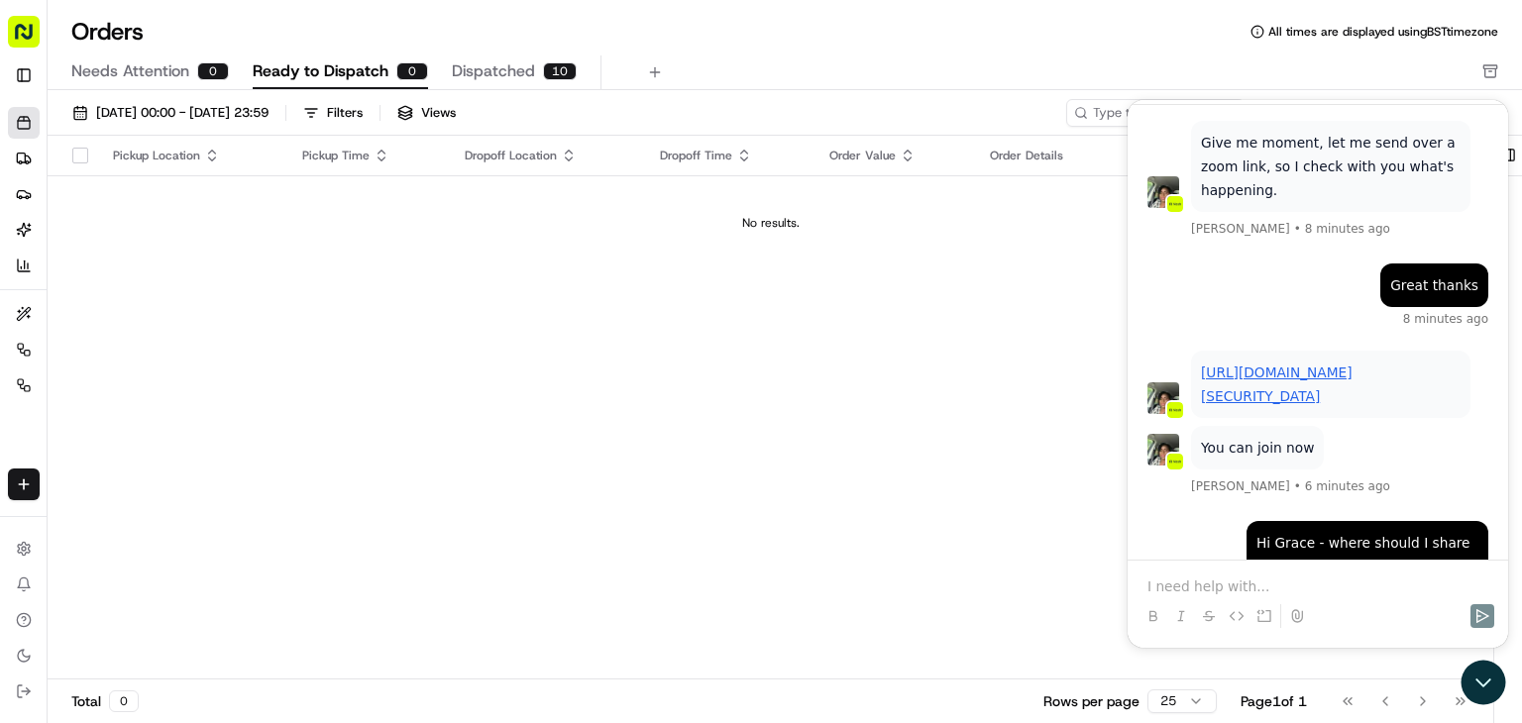
scroll to position [3364, 0]
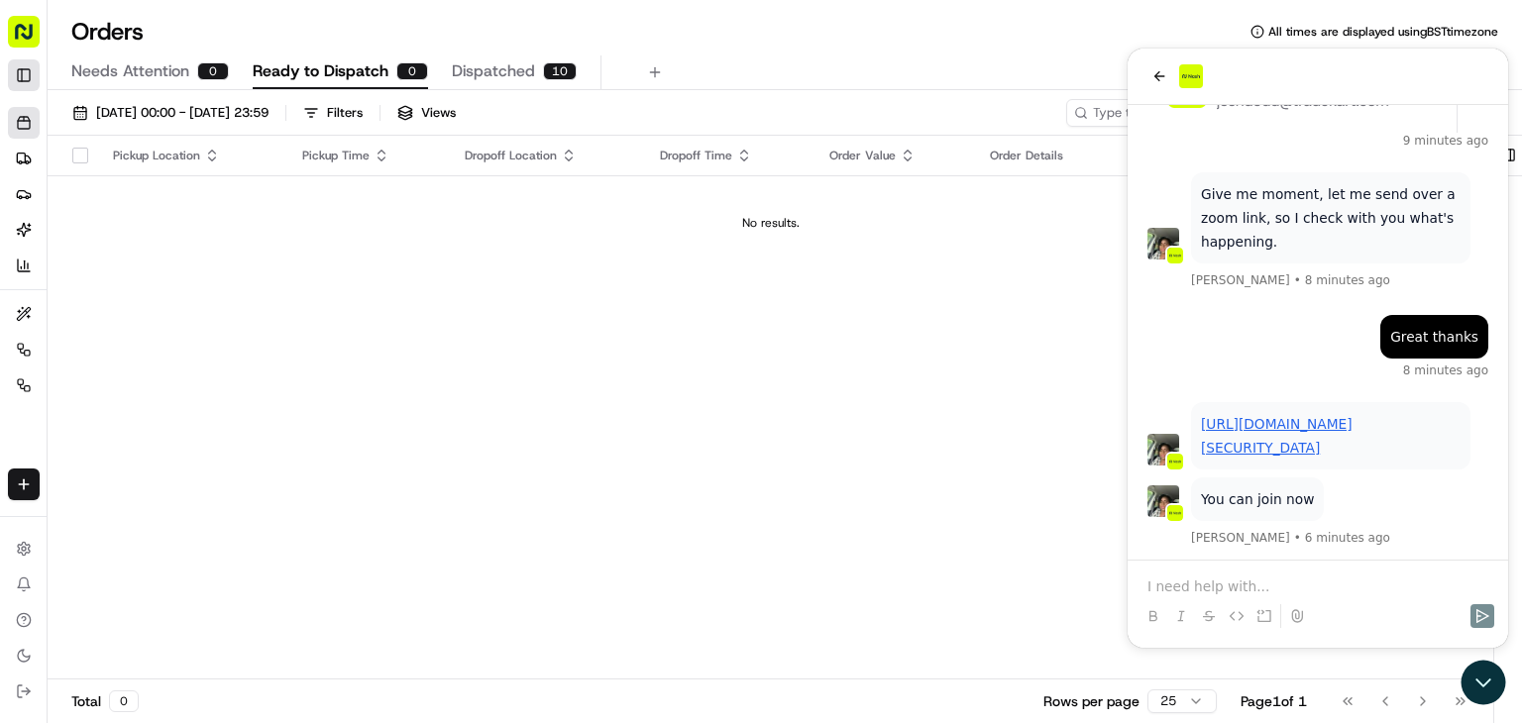
click at [22, 67] on button "Toggle Sidebar" at bounding box center [24, 75] width 32 height 32
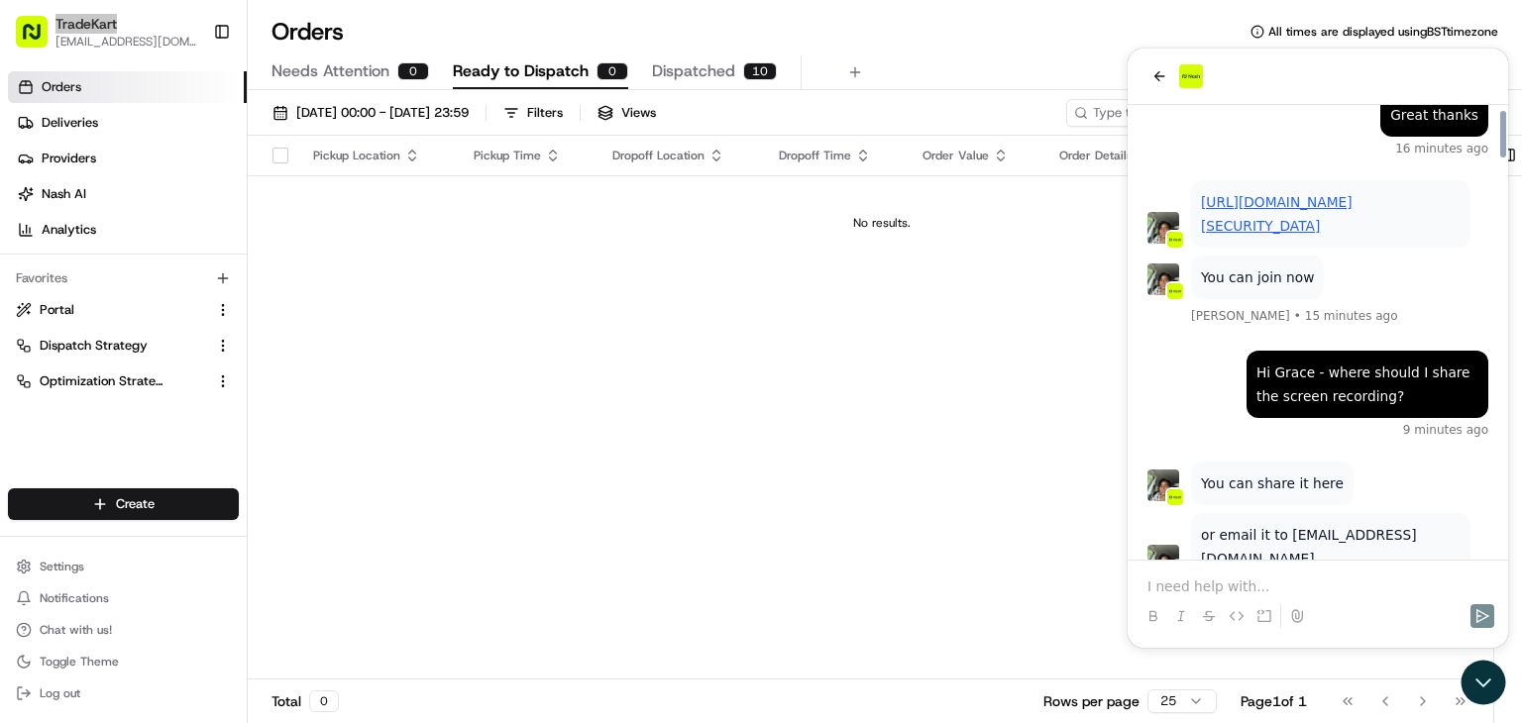
scroll to position [3855, 0]
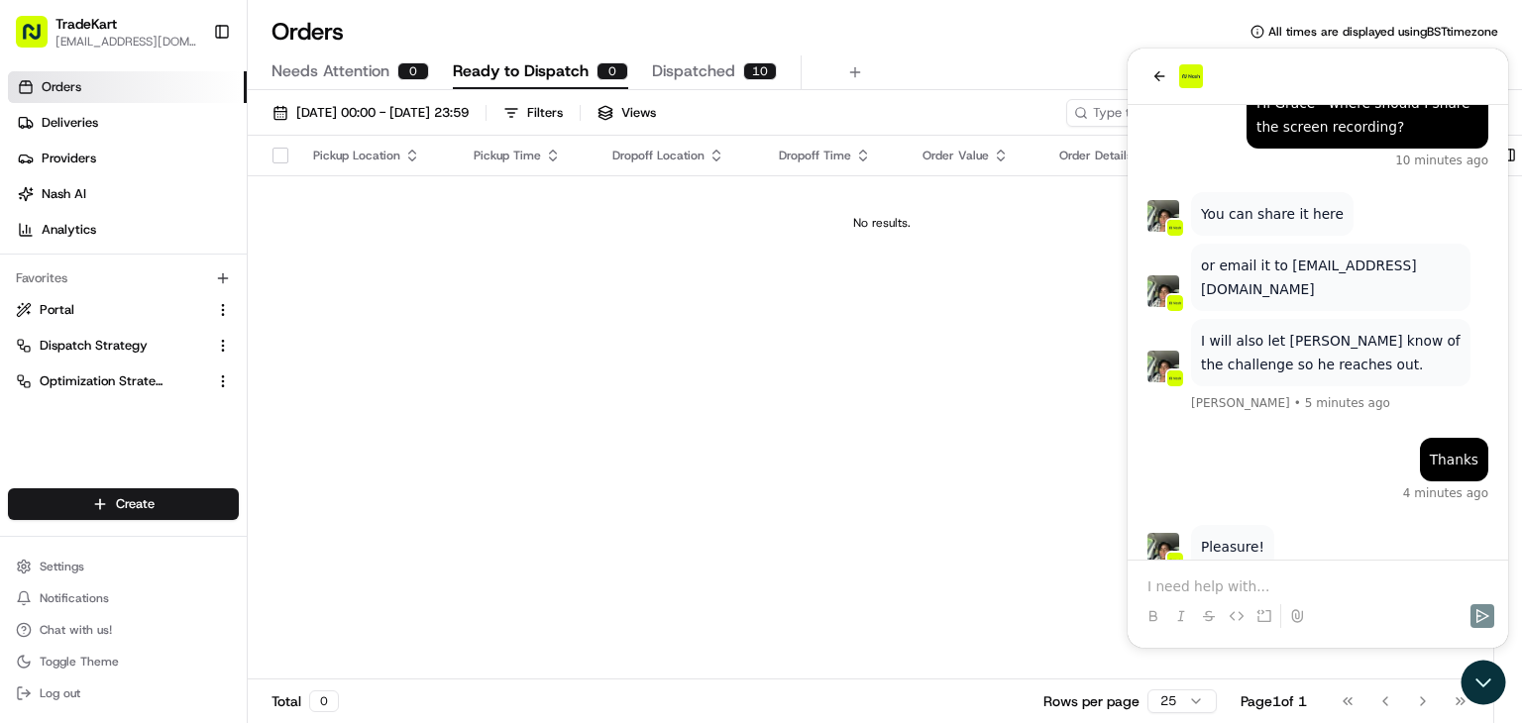
click at [476, 356] on div "Pickup Location Pickup Time Dropoff Location Dropoff Time Order Value Order Det…" at bounding box center [882, 408] width 1268 height 545
